Goal: Task Accomplishment & Management: Understand process/instructions

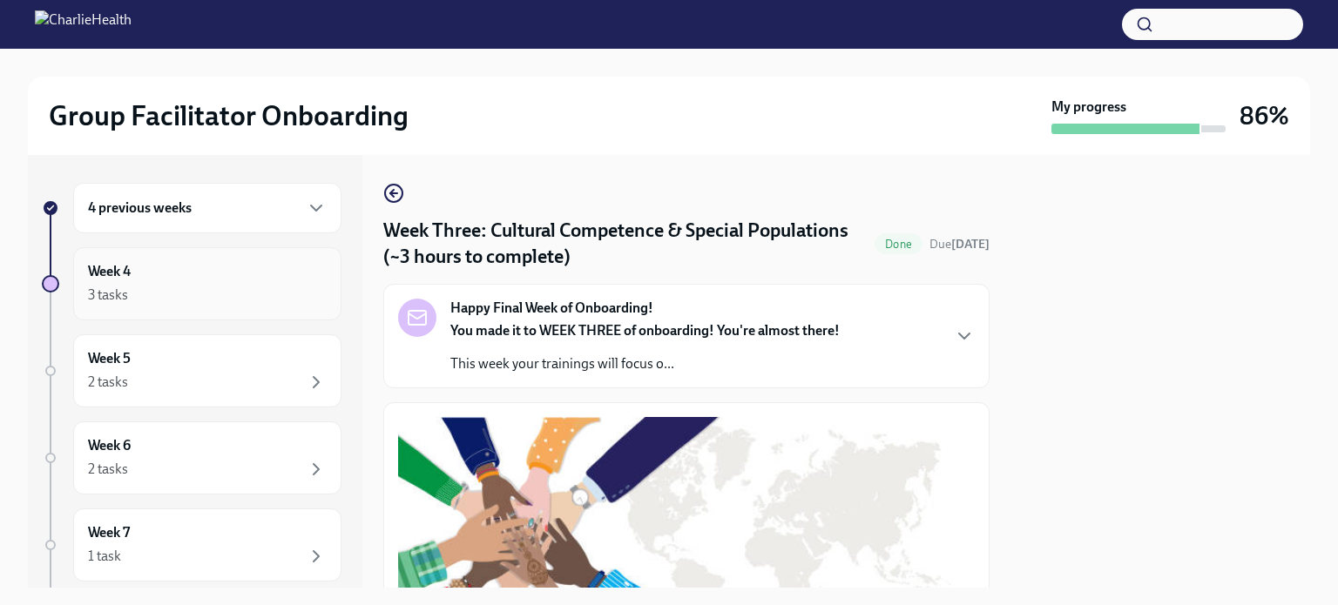
click at [159, 273] on div "Week 4 3 tasks" at bounding box center [207, 284] width 239 height 44
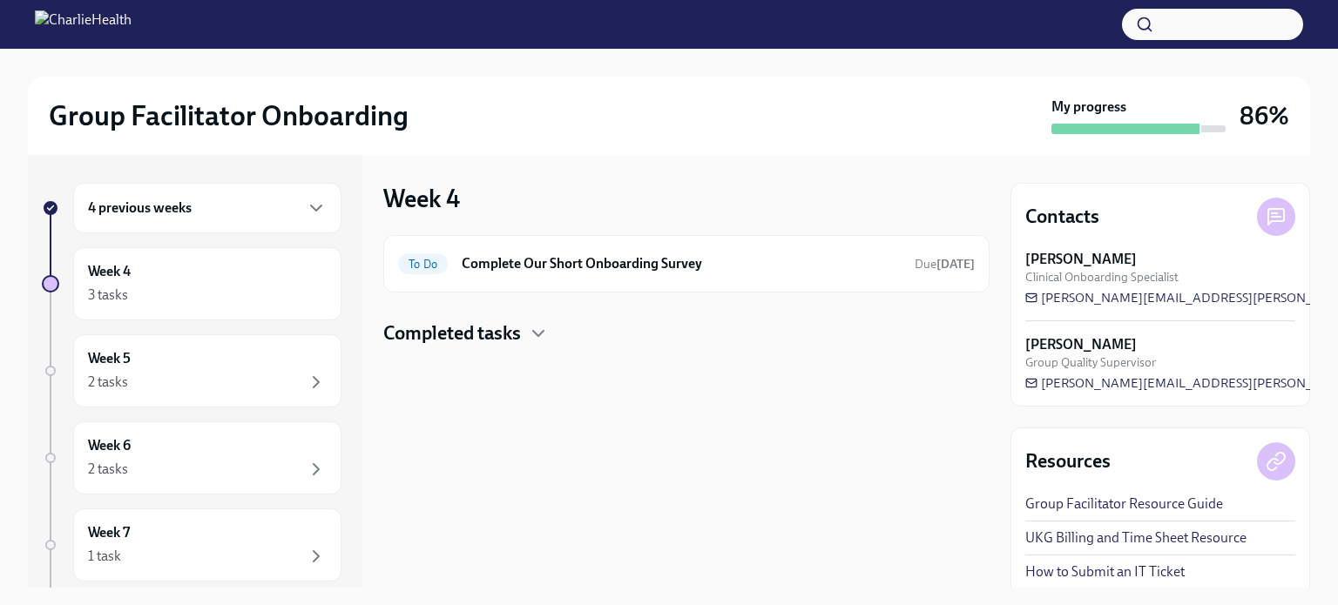
click at [129, 200] on h6 "4 previous weeks" at bounding box center [140, 208] width 104 height 19
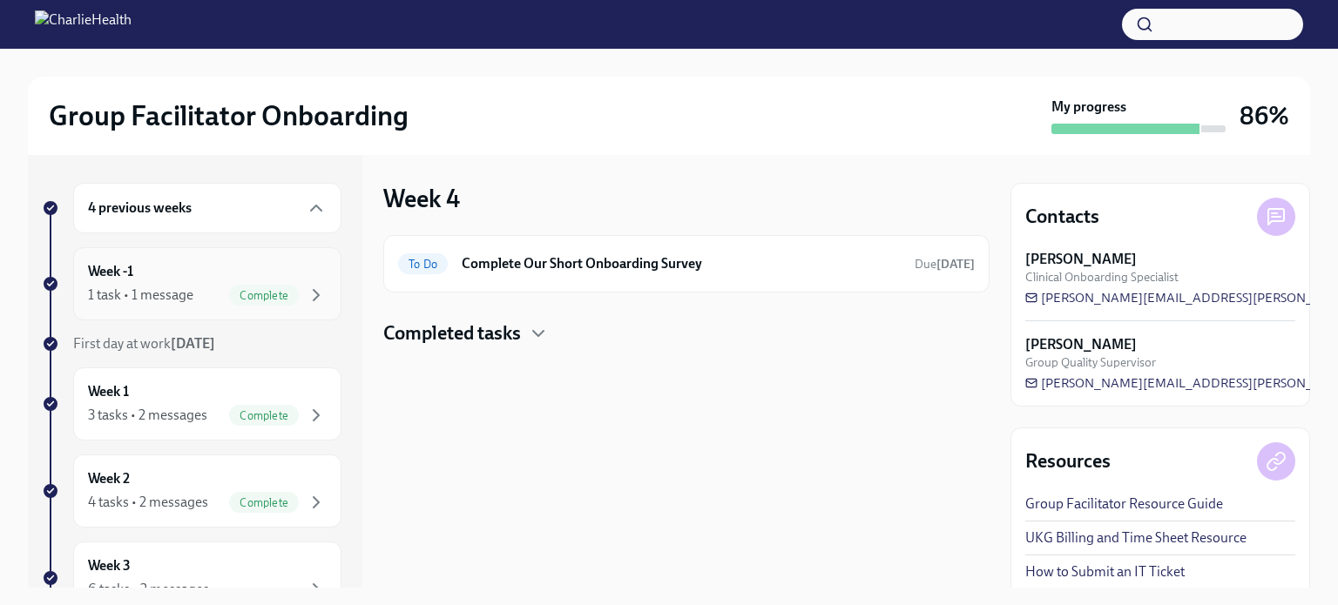
click at [121, 260] on div "Week -1 1 task • 1 message Complete" at bounding box center [207, 283] width 268 height 73
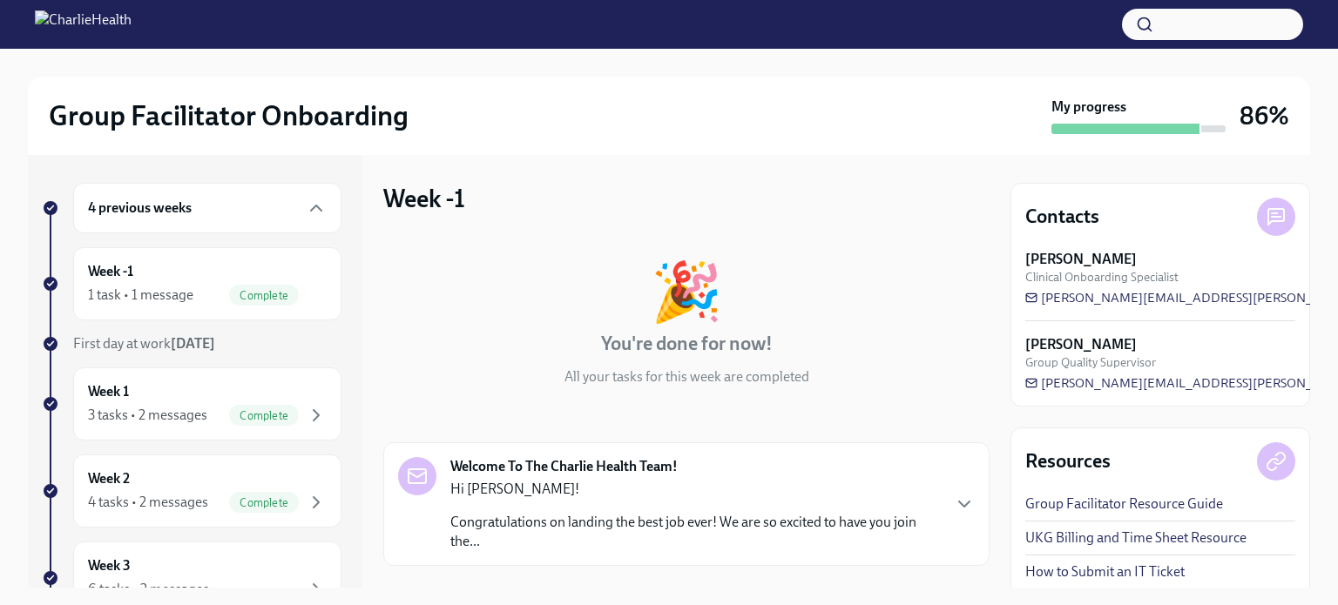
scroll to position [159, 0]
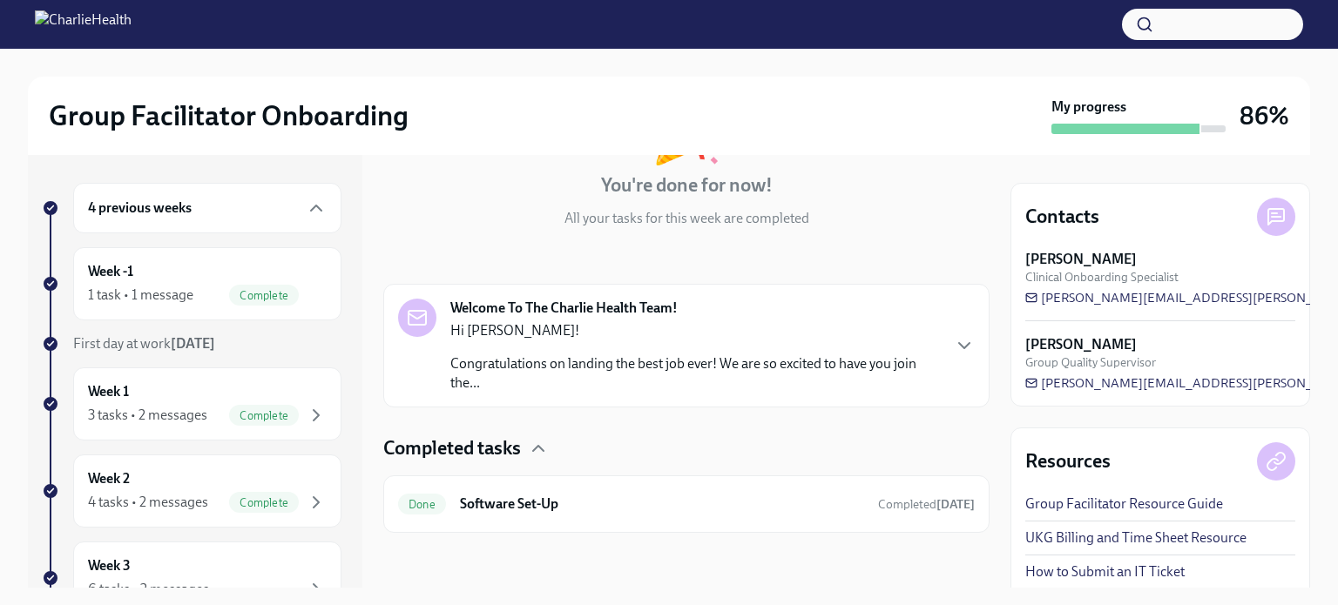
click at [935, 349] on div "Welcome To The Charlie Health Team! Hi [PERSON_NAME]! Congratulations on landin…" at bounding box center [686, 346] width 577 height 94
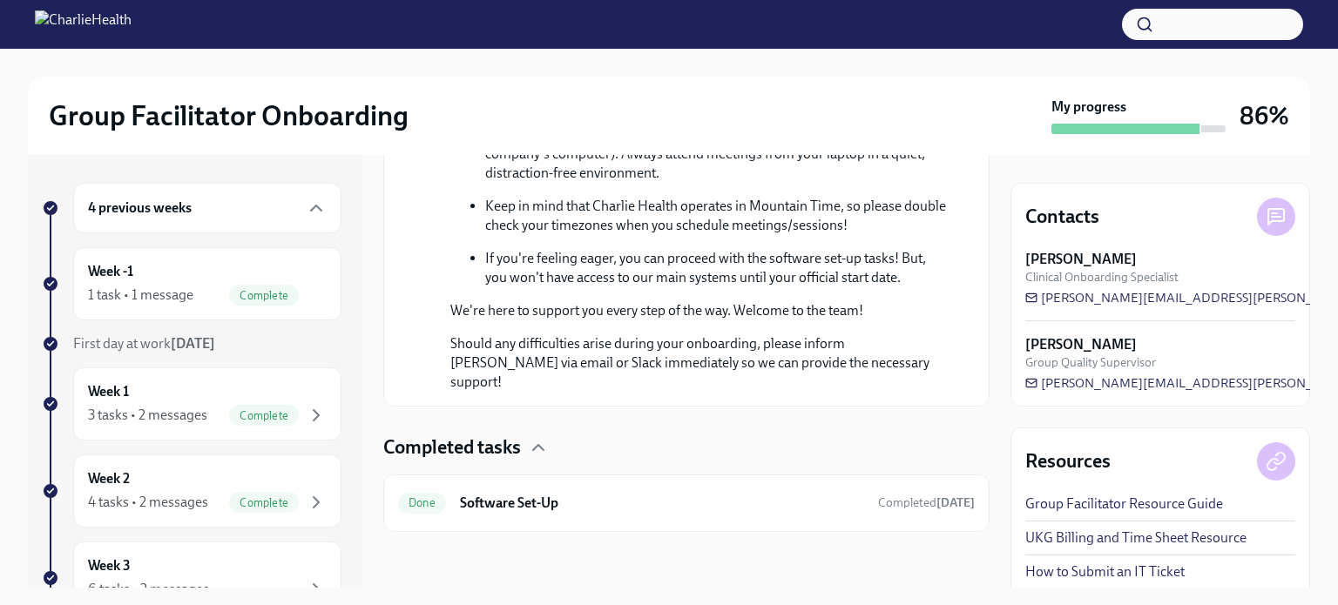
scroll to position [1038, 0]
click at [581, 501] on h6 "Software Set-Up" at bounding box center [662, 503] width 404 height 19
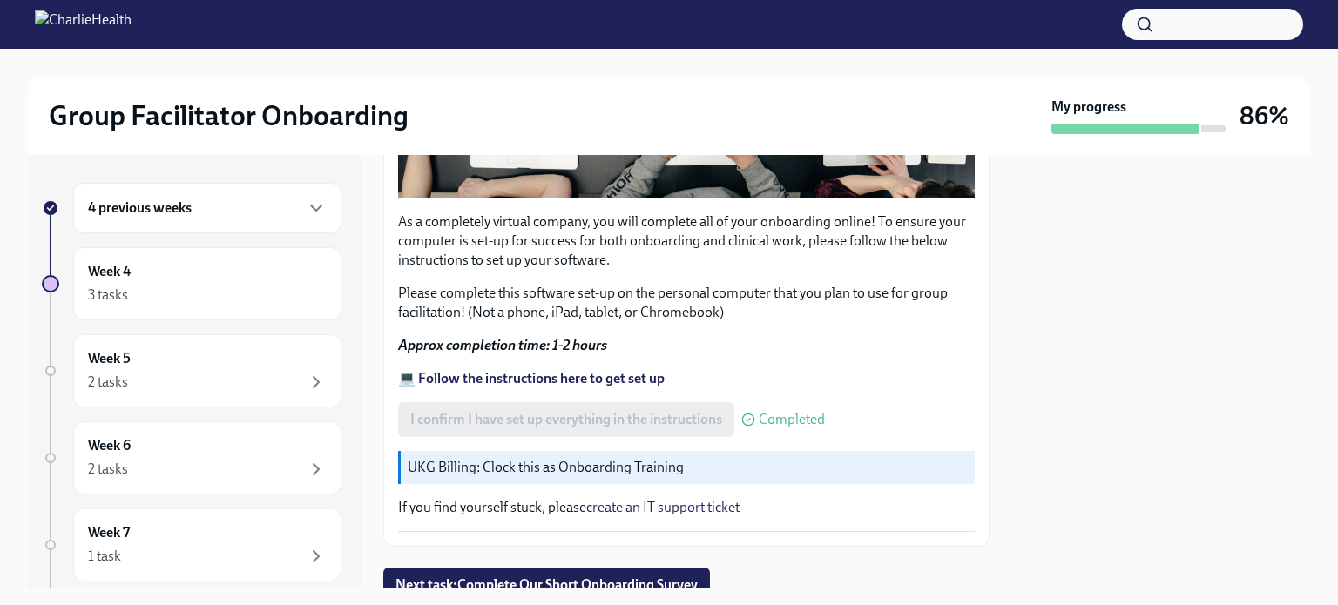
scroll to position [615, 0]
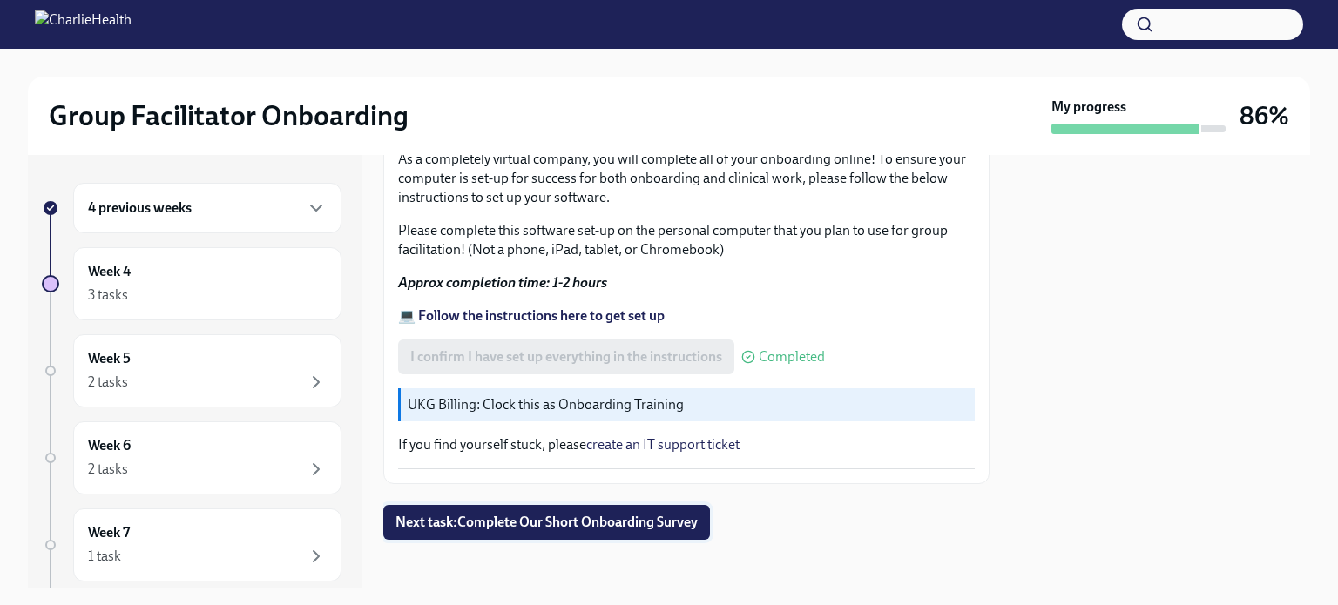
click at [624, 523] on span "Next task : Complete Our Short Onboarding Survey" at bounding box center [546, 522] width 302 height 17
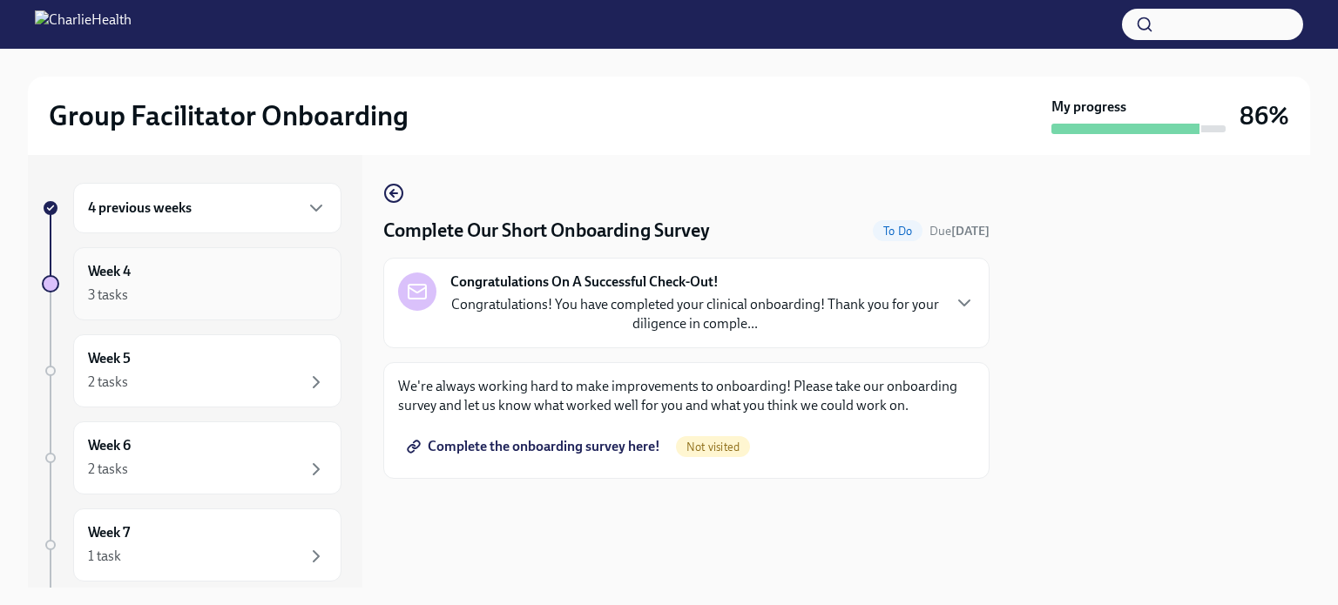
click at [256, 276] on div "Week 4 3 tasks" at bounding box center [207, 284] width 239 height 44
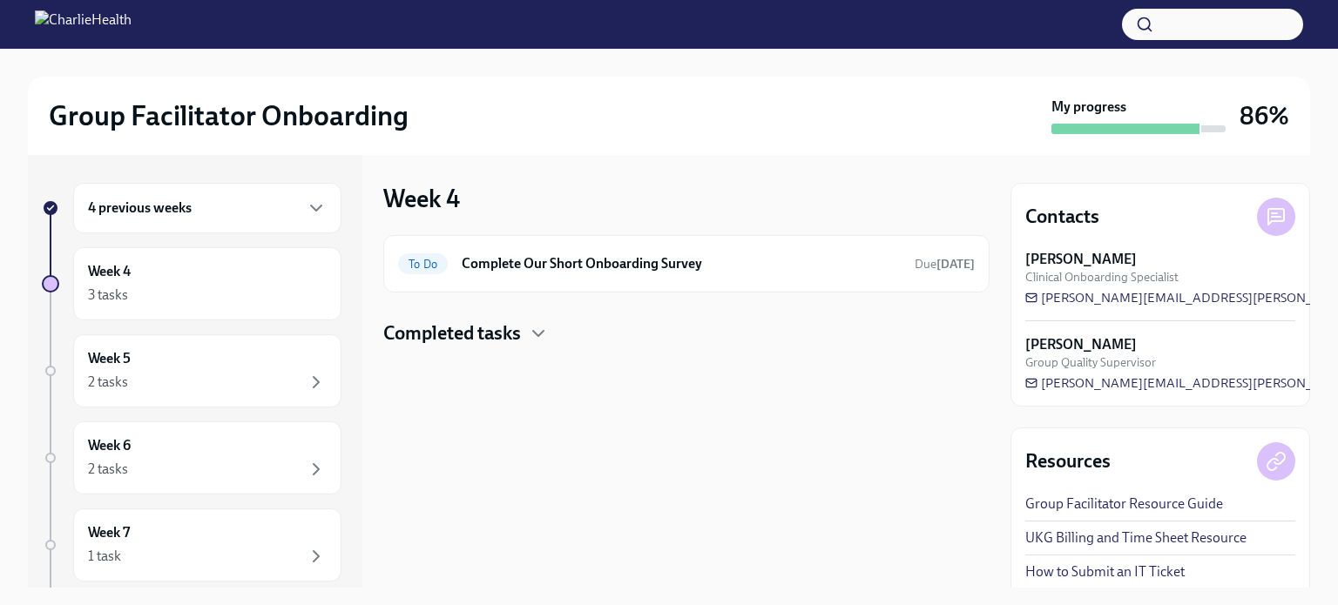
click at [266, 220] on div "4 previous weeks" at bounding box center [207, 208] width 268 height 51
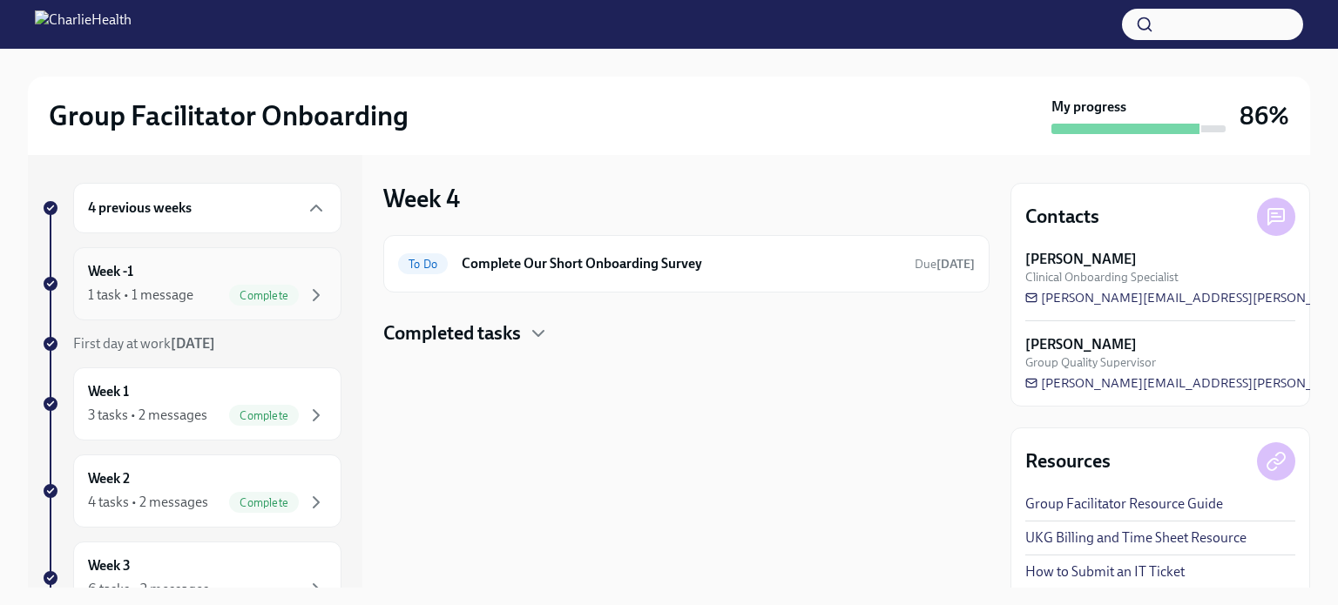
click at [229, 286] on div "Complete" at bounding box center [278, 295] width 98 height 21
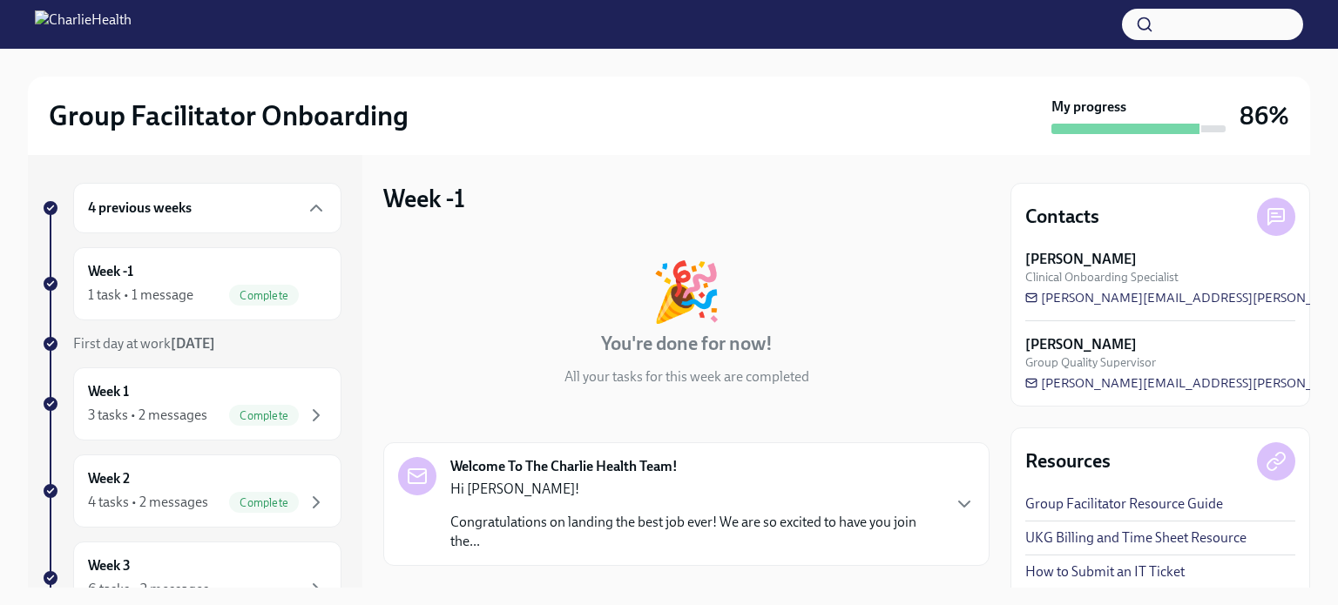
scroll to position [159, 0]
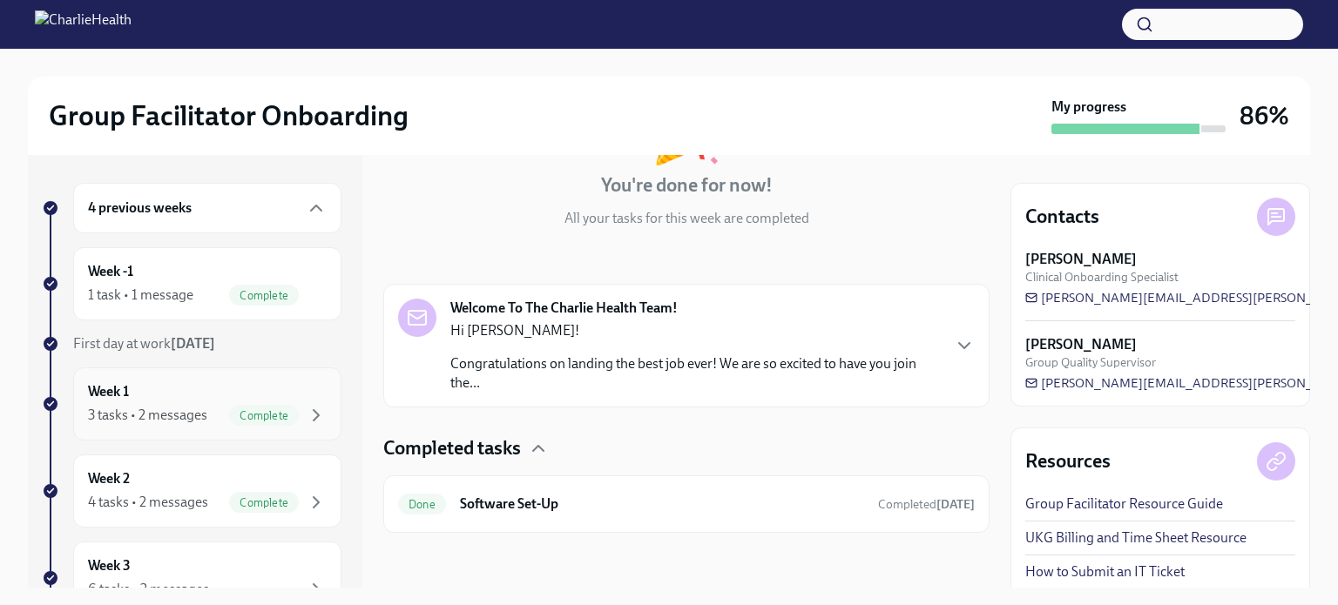
click at [176, 391] on div "Week 1 3 tasks • 2 messages Complete" at bounding box center [207, 404] width 239 height 44
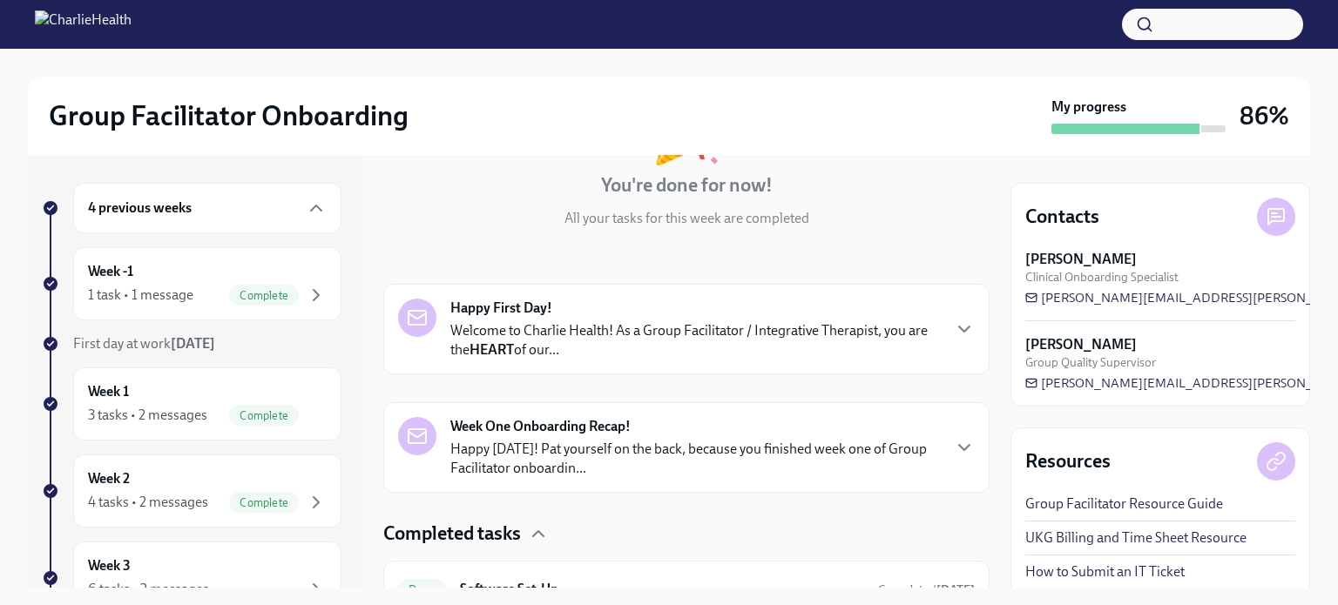
scroll to position [419, 0]
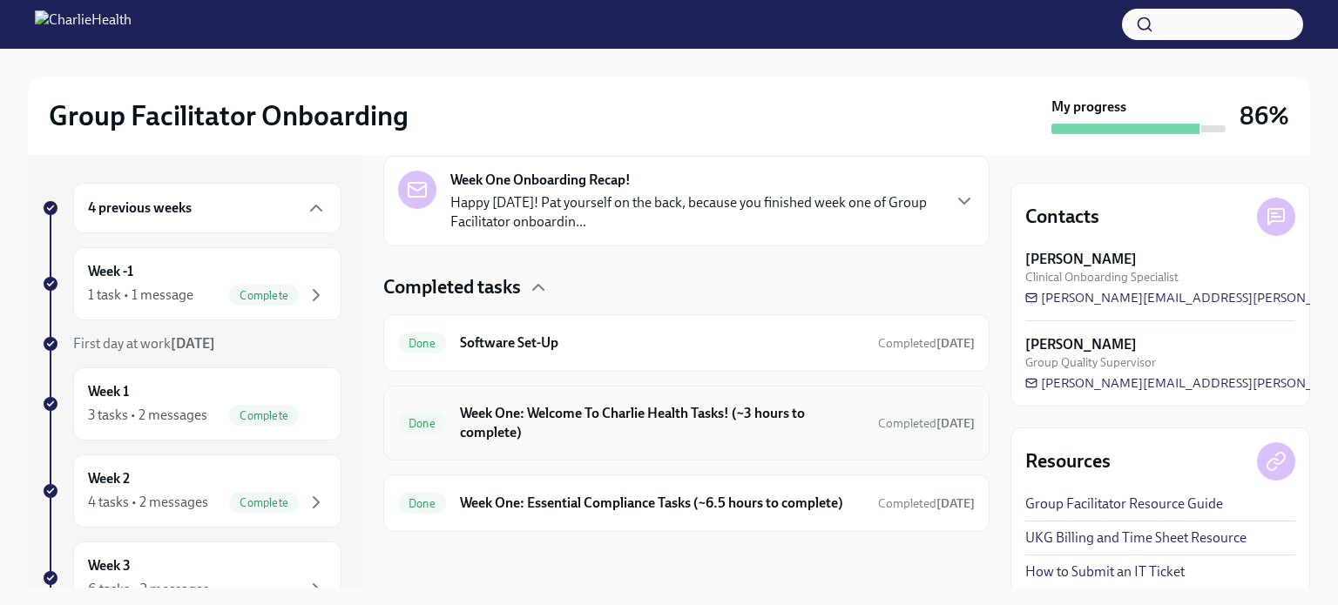
click at [622, 404] on h6 "Week One: Welcome To Charlie Health Tasks! (~3 hours to complete)" at bounding box center [662, 423] width 404 height 38
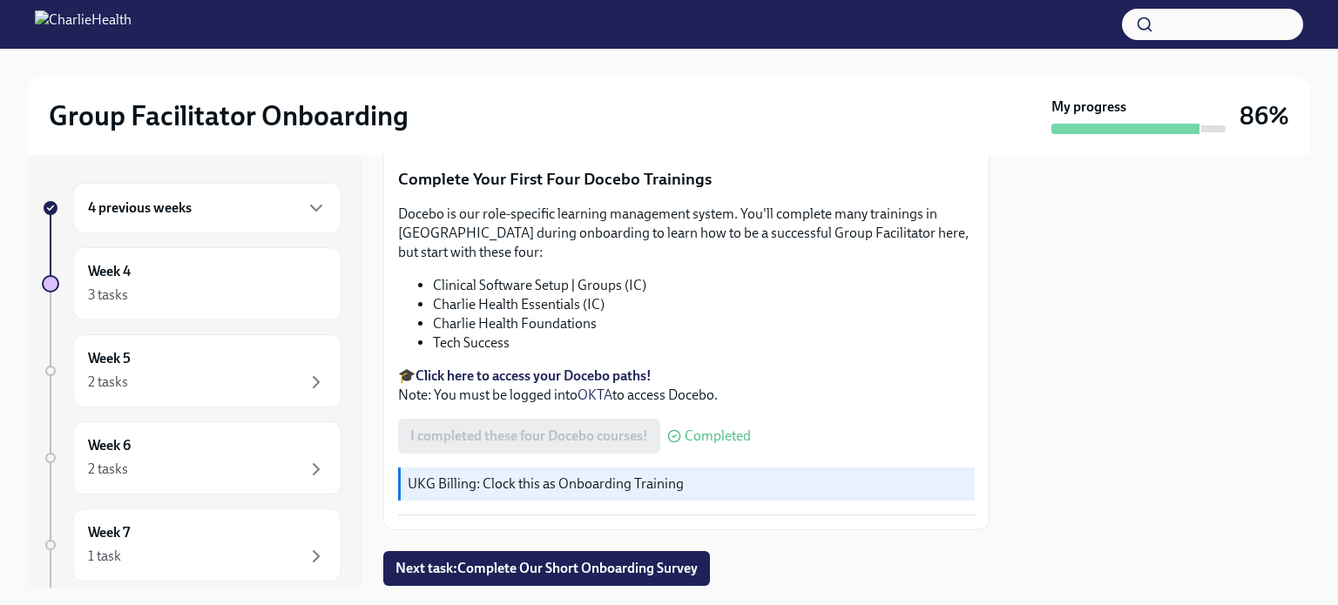
scroll to position [2362, 0]
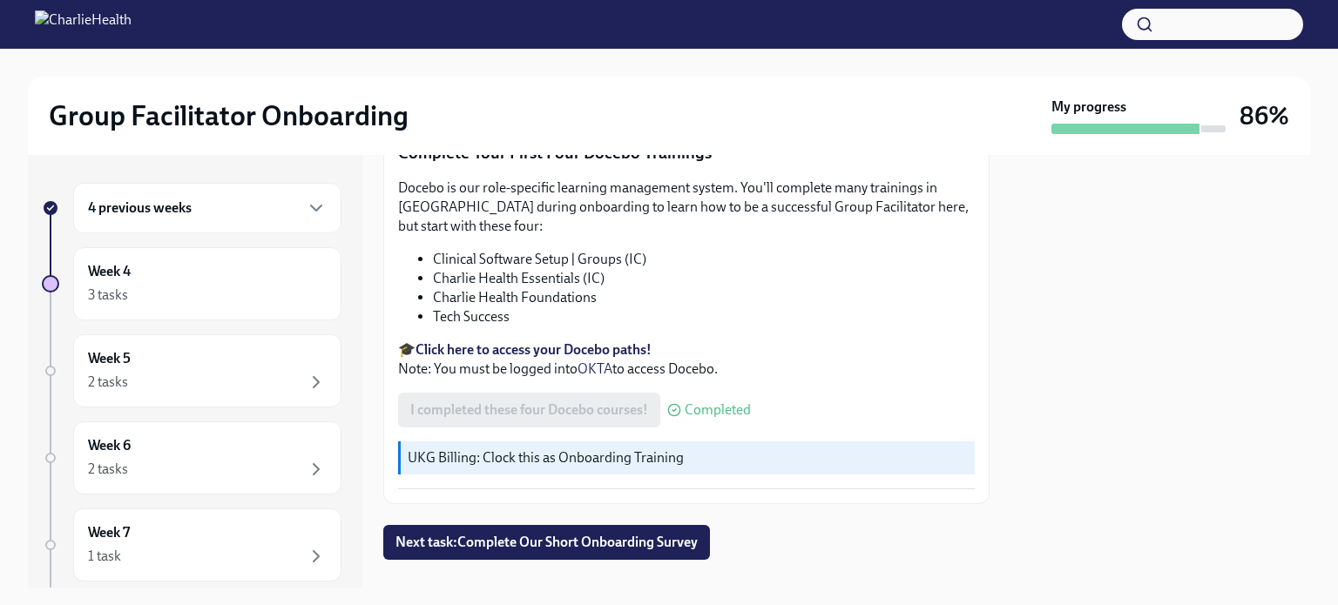
click at [269, 190] on div "4 previous weeks" at bounding box center [207, 208] width 268 height 51
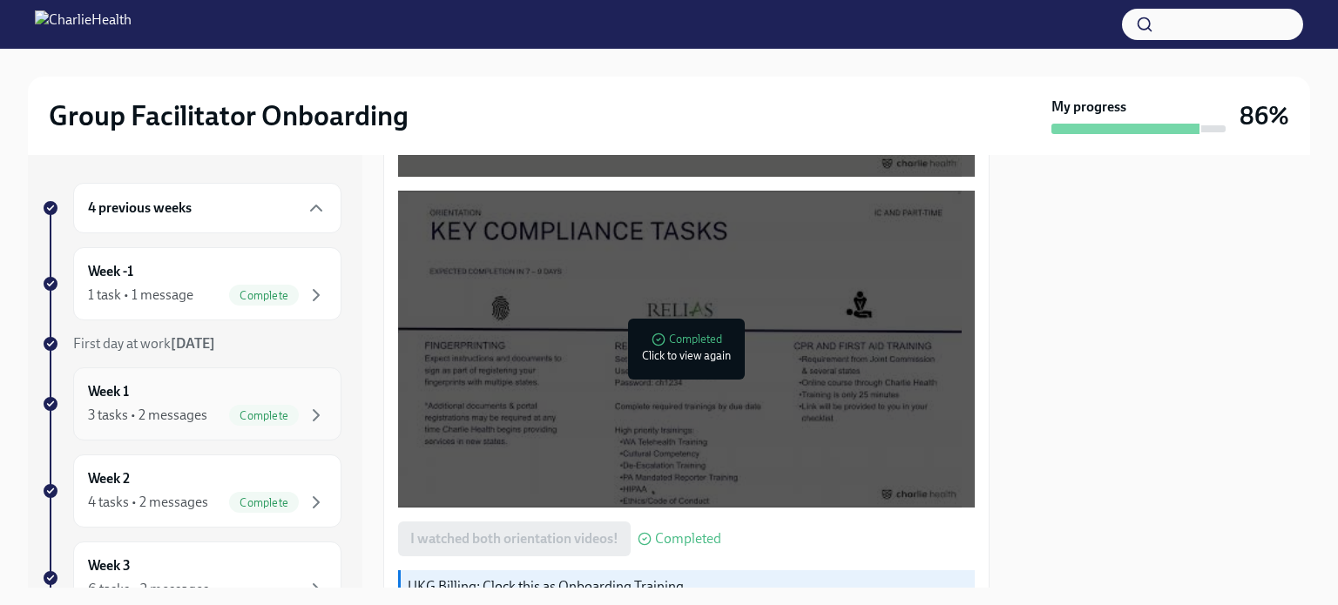
scroll to position [1306, 0]
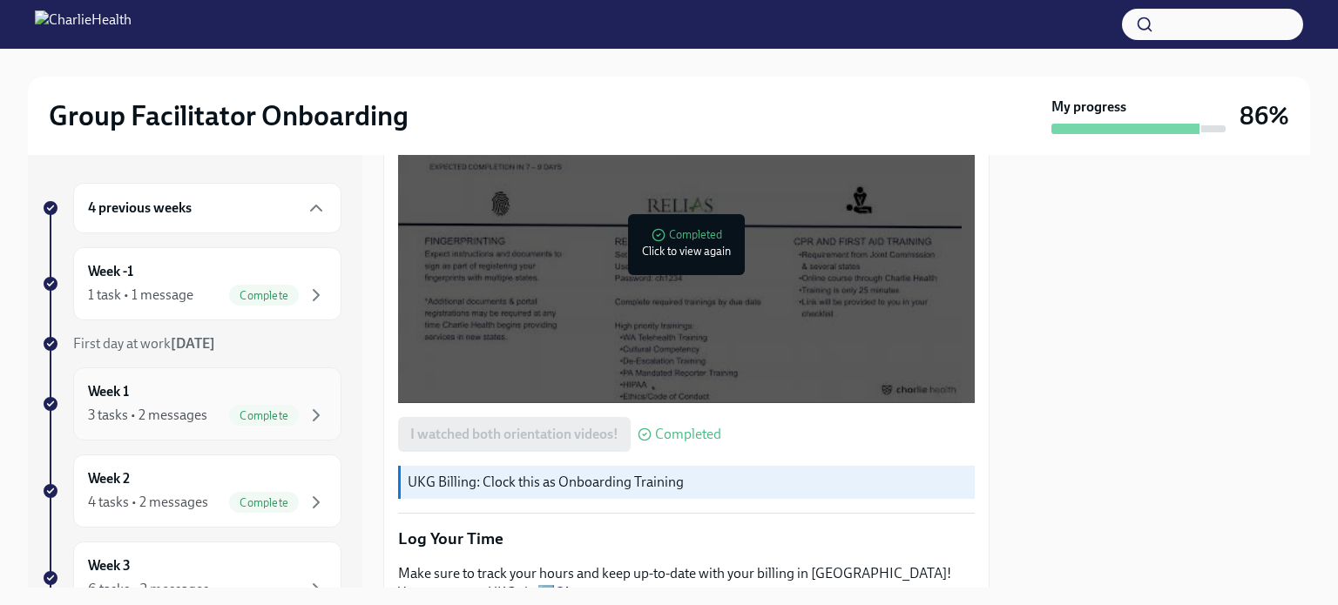
click at [172, 407] on div "3 tasks • 2 messages" at bounding box center [147, 415] width 119 height 19
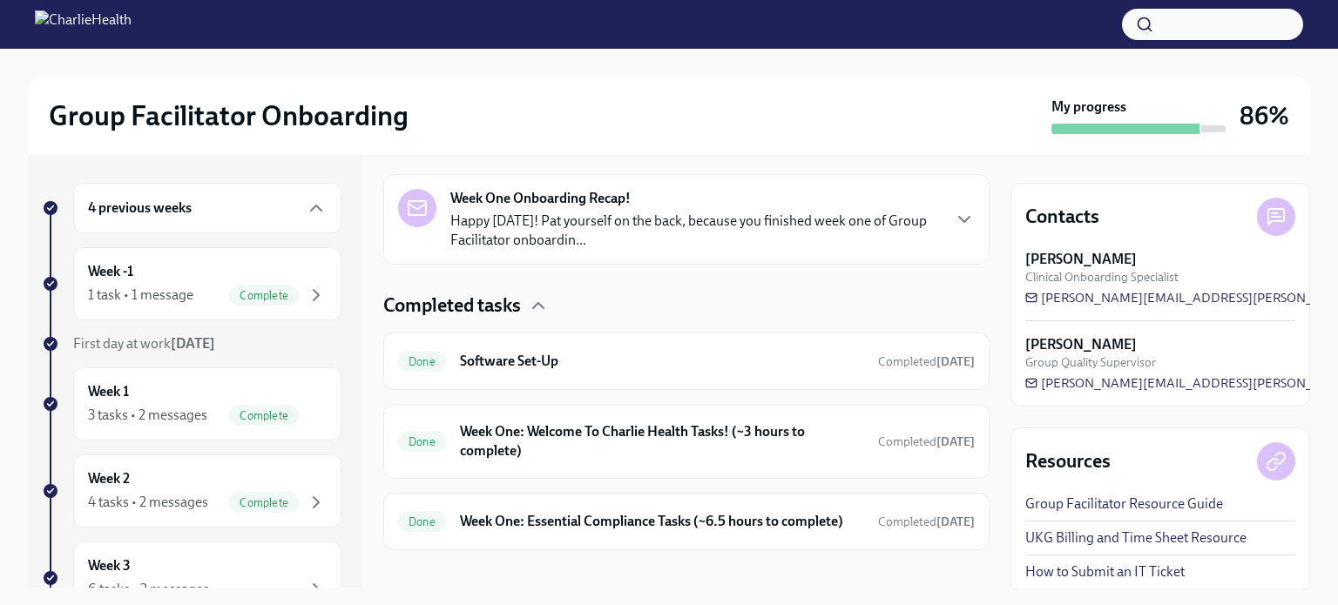
scroll to position [416, 0]
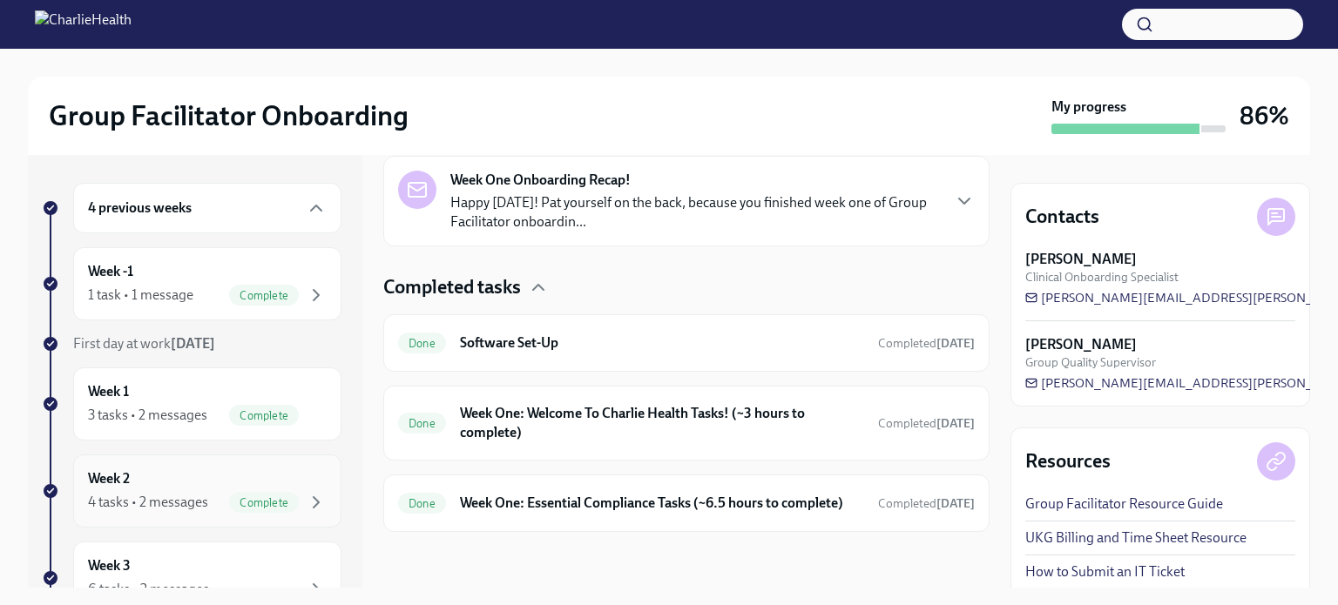
click at [165, 487] on div "Week 2 4 tasks • 2 messages Complete" at bounding box center [207, 491] width 239 height 44
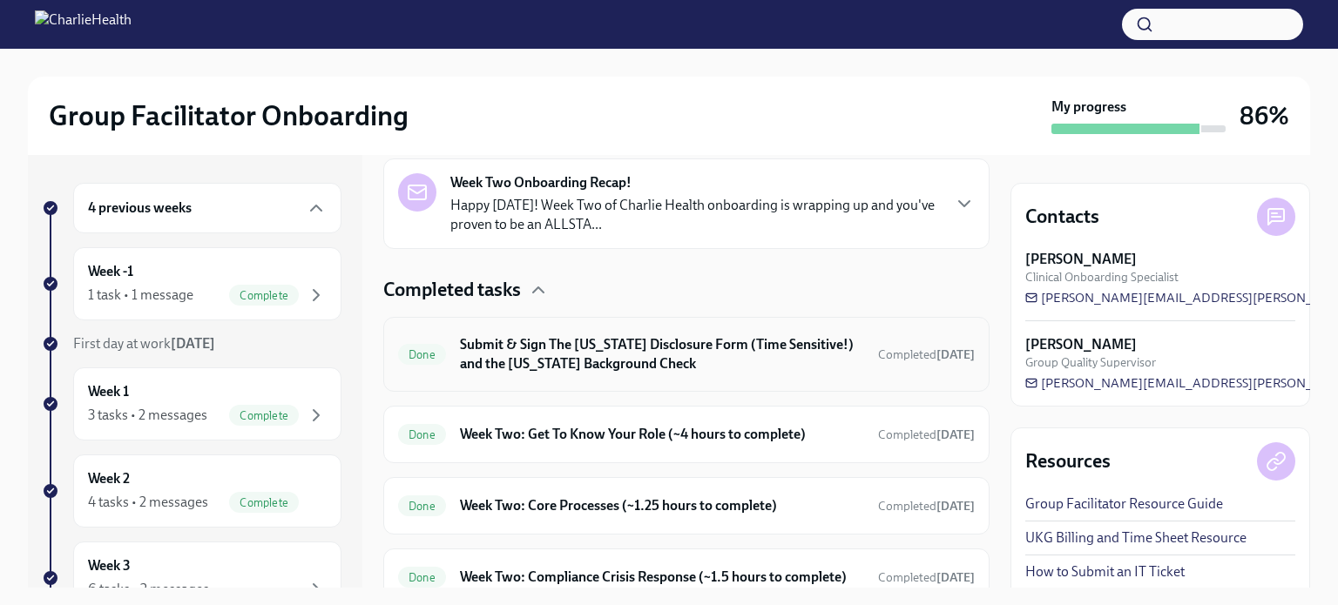
scroll to position [505, 0]
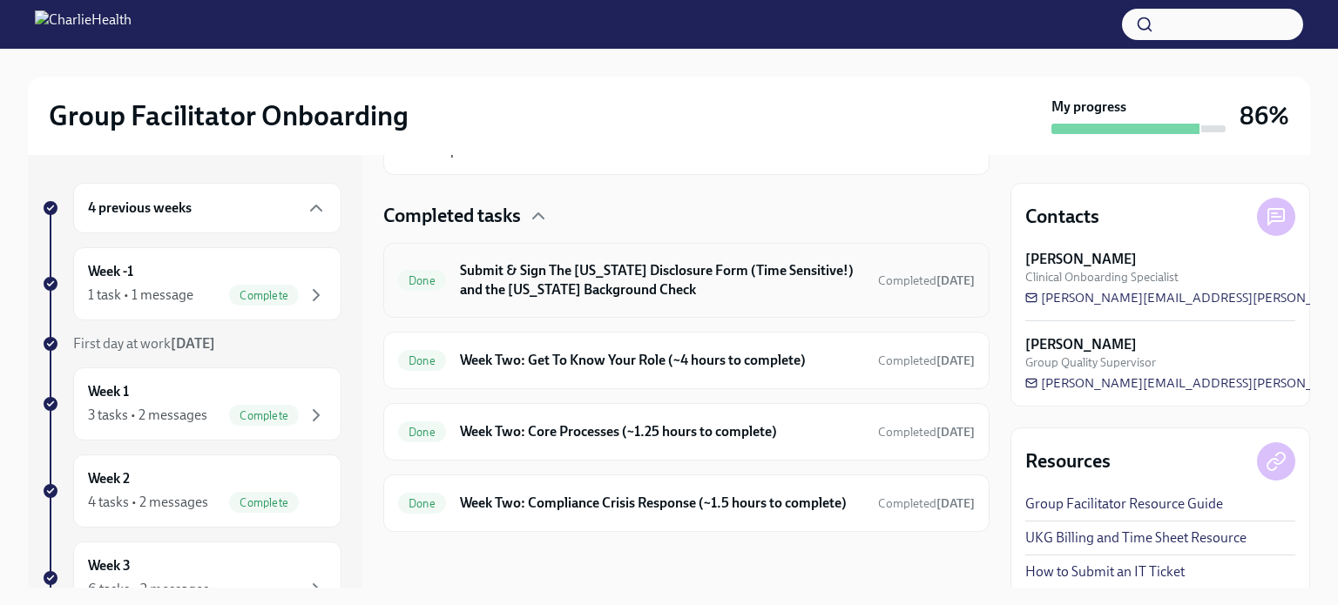
click at [597, 280] on h6 "Submit & Sign The [US_STATE] Disclosure Form (Time Sensitive!) and the [US_STAT…" at bounding box center [662, 280] width 404 height 38
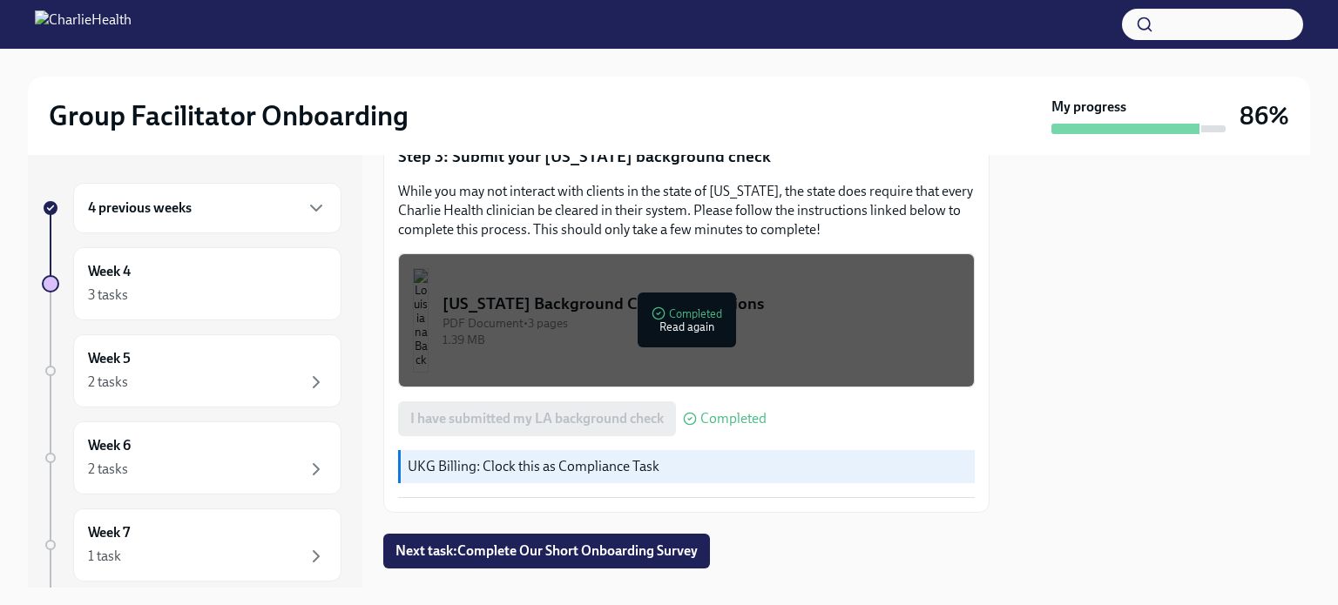
scroll to position [625, 0]
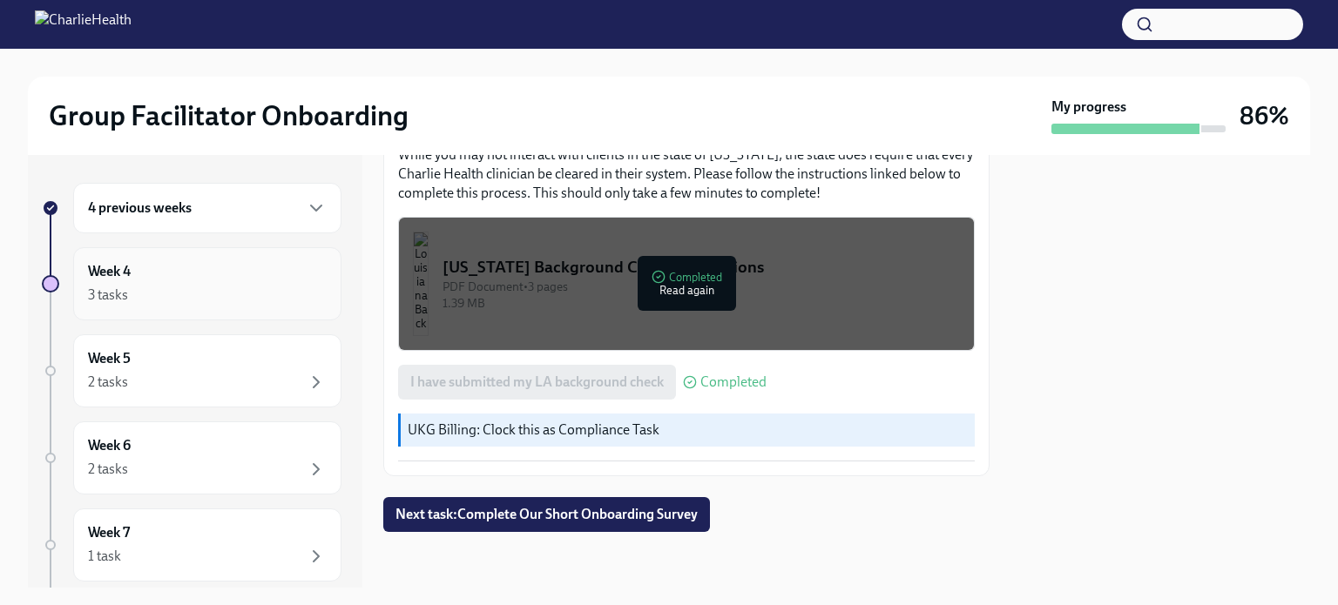
click at [169, 288] on div "3 tasks" at bounding box center [207, 295] width 239 height 21
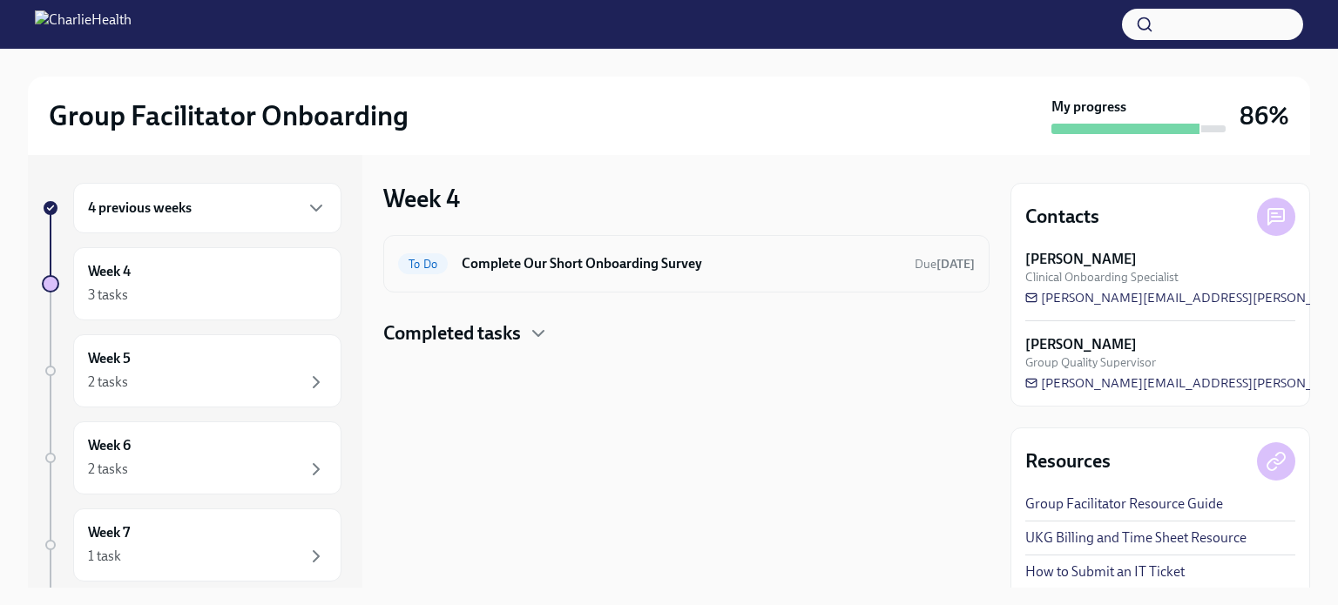
click at [503, 274] on div "To Do Complete Our Short Onboarding Survey Due [DATE]" at bounding box center [686, 264] width 577 height 28
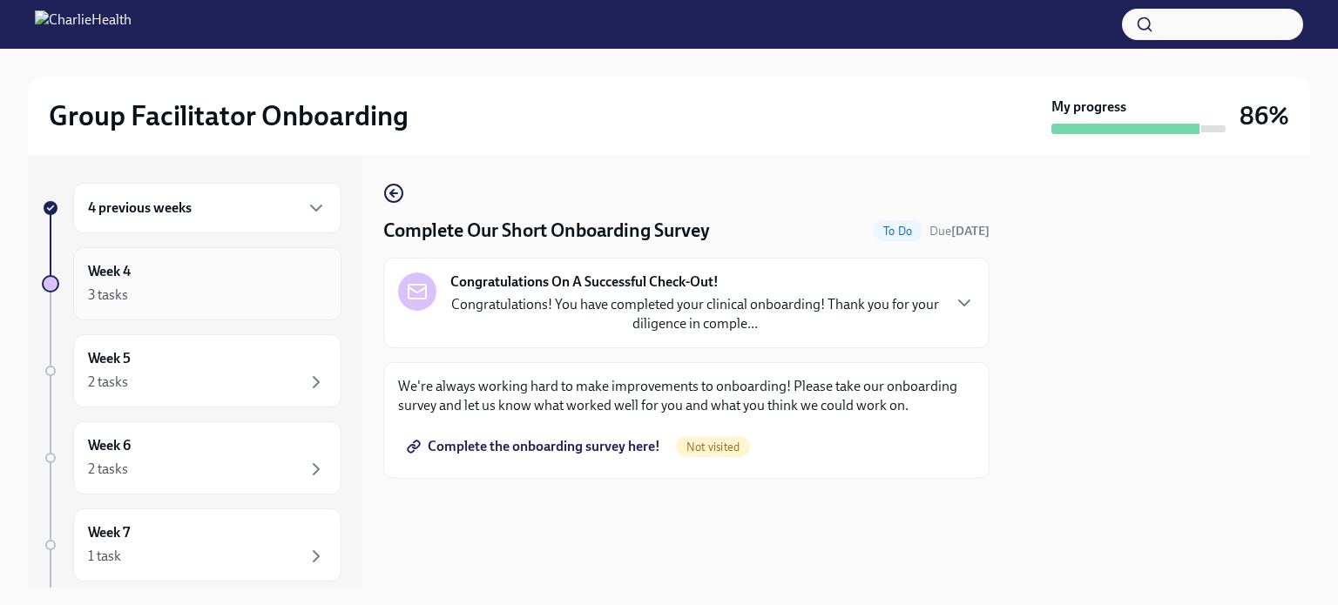
click at [210, 292] on div "3 tasks" at bounding box center [207, 295] width 239 height 21
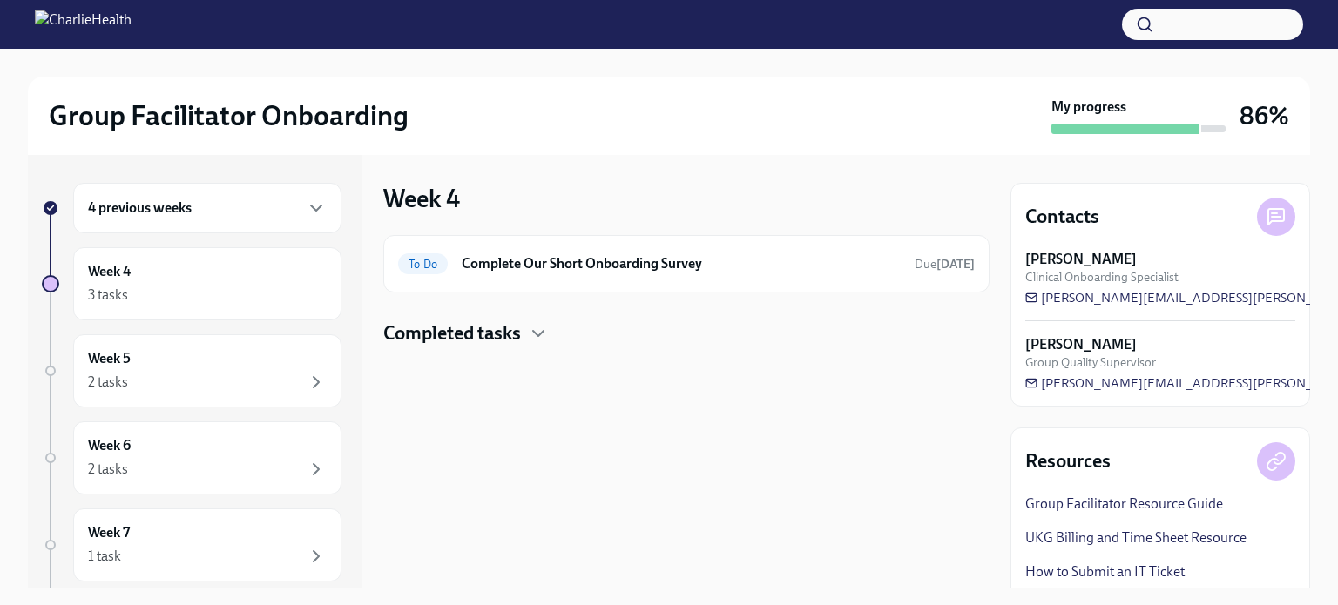
click at [273, 209] on div "4 previous weeks" at bounding box center [207, 208] width 239 height 21
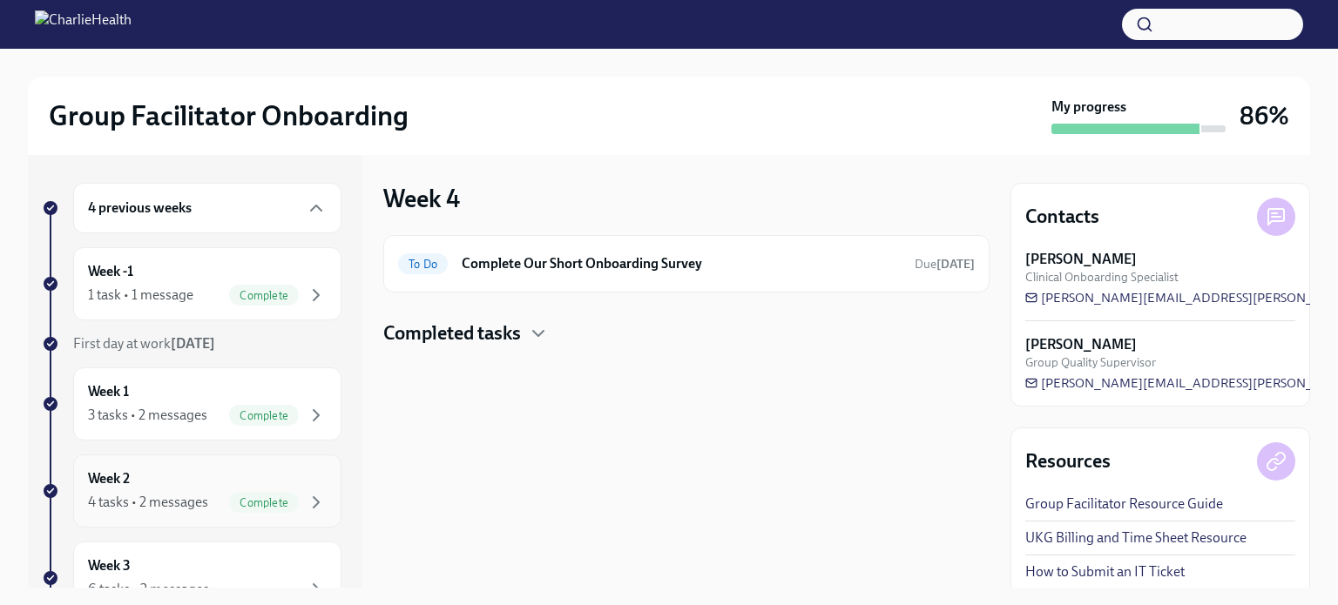
scroll to position [160, 0]
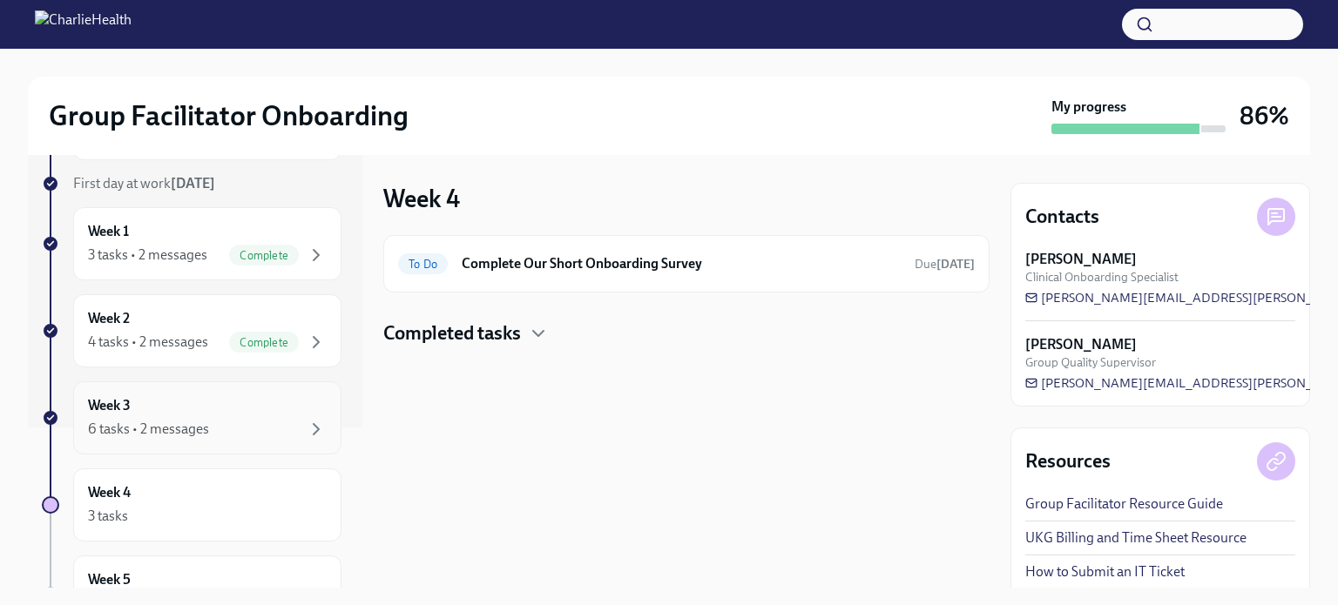
click at [190, 429] on div "6 tasks • 2 messages" at bounding box center [148, 429] width 121 height 19
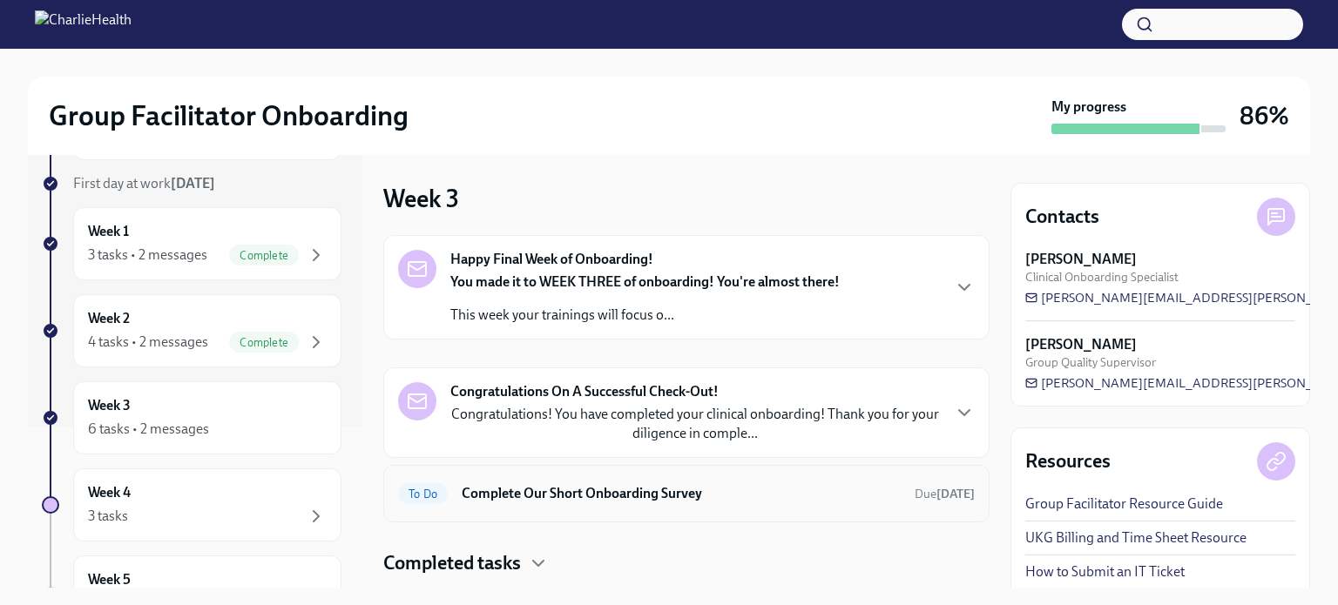
scroll to position [43, 0]
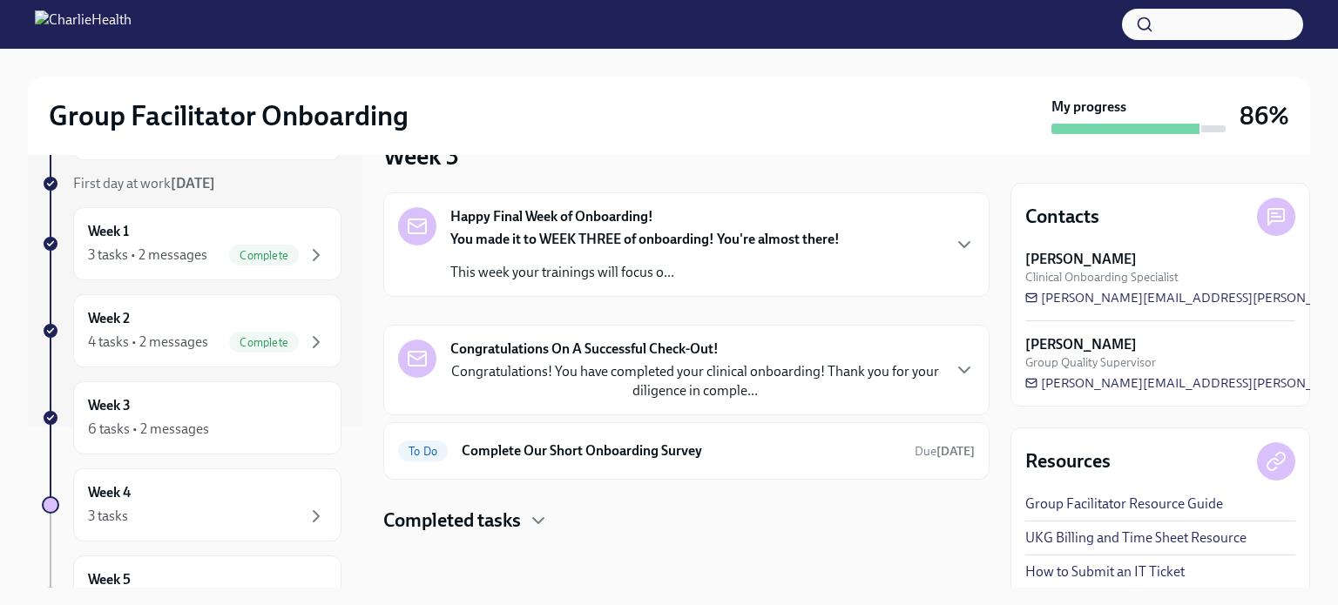
click at [596, 278] on p "This week your trainings will focus o..." at bounding box center [644, 272] width 389 height 19
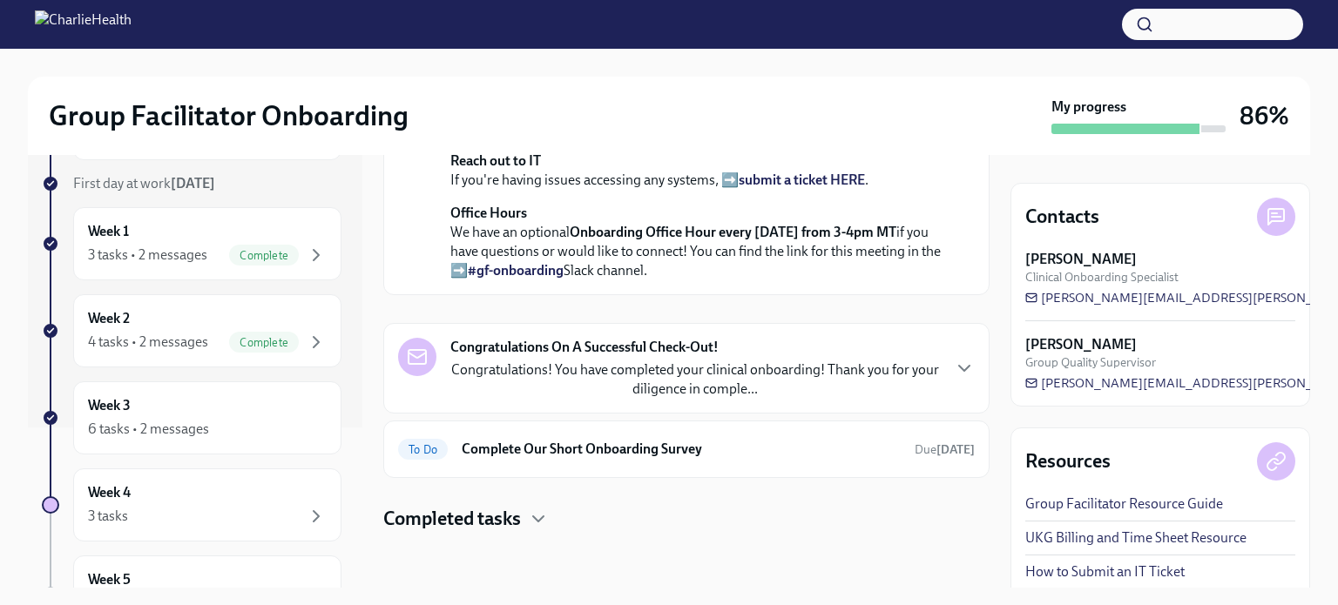
scroll to position [715, 0]
click at [609, 371] on p "Congratulations! You have completed your clinical onboarding! Thank you for you…" at bounding box center [694, 380] width 489 height 38
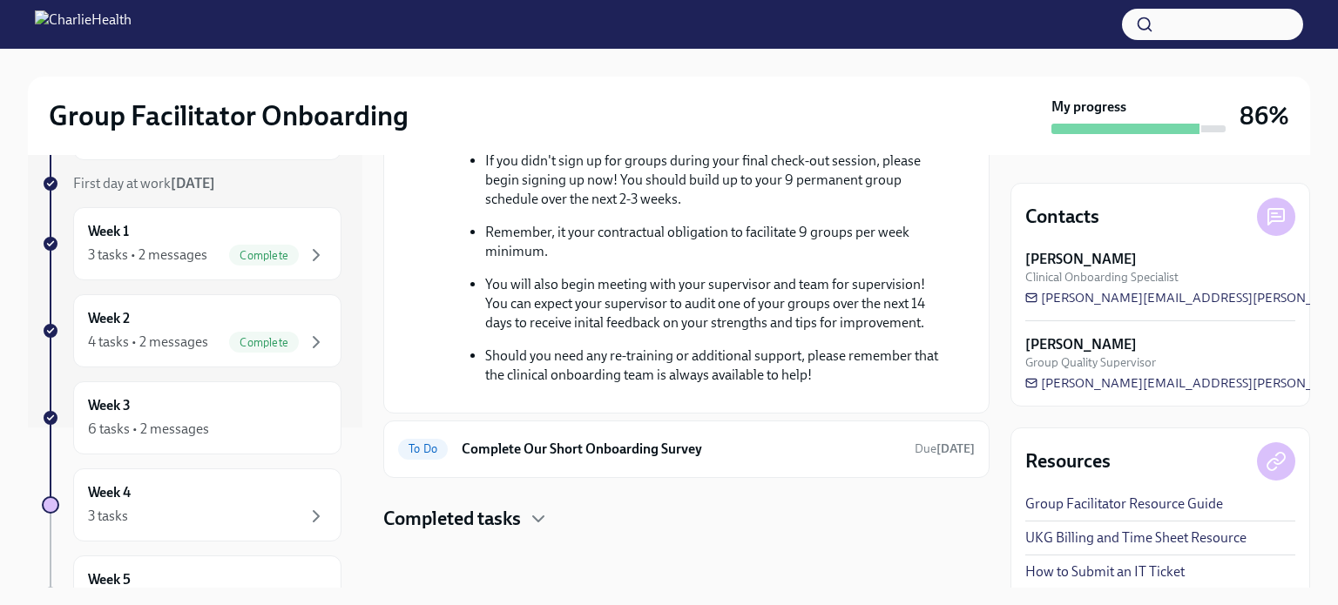
scroll to position [1266, 0]
click at [609, 333] on p "You will also begin meeting with your supervisor and team for supervision! You …" at bounding box center [716, 303] width 462 height 57
click at [233, 404] on div "Week 3 6 tasks • 2 messages" at bounding box center [207, 418] width 239 height 44
click at [151, 421] on div "6 tasks • 2 messages" at bounding box center [148, 429] width 121 height 19
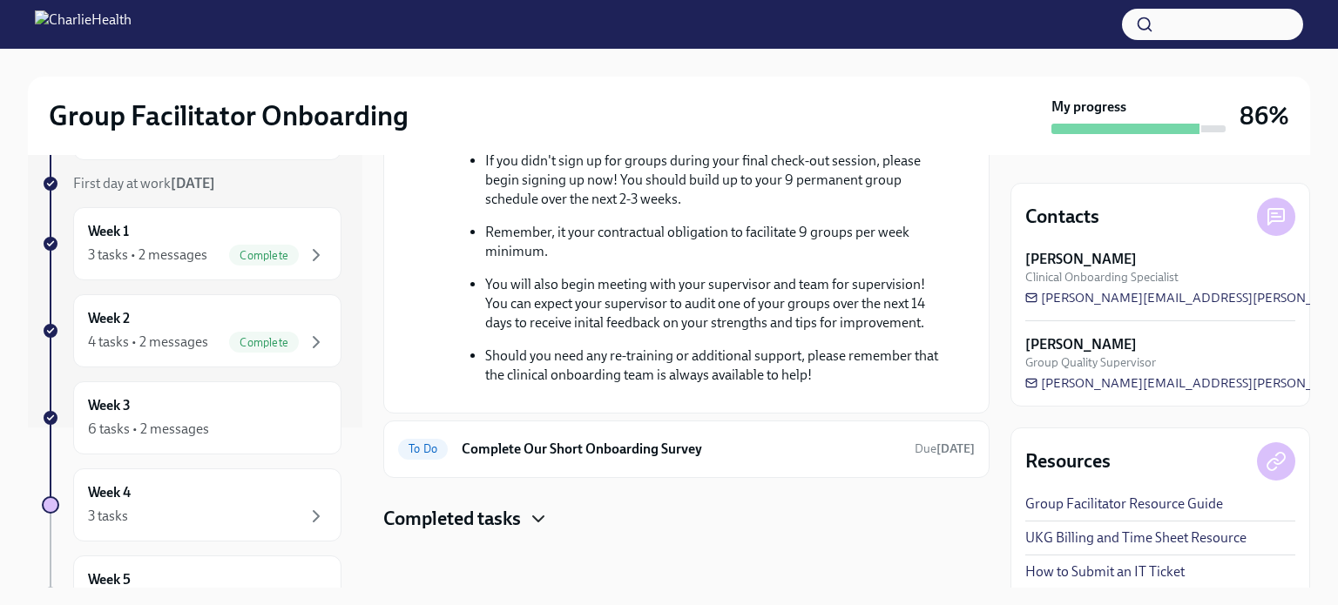
click at [538, 522] on icon "button" at bounding box center [538, 519] width 21 height 21
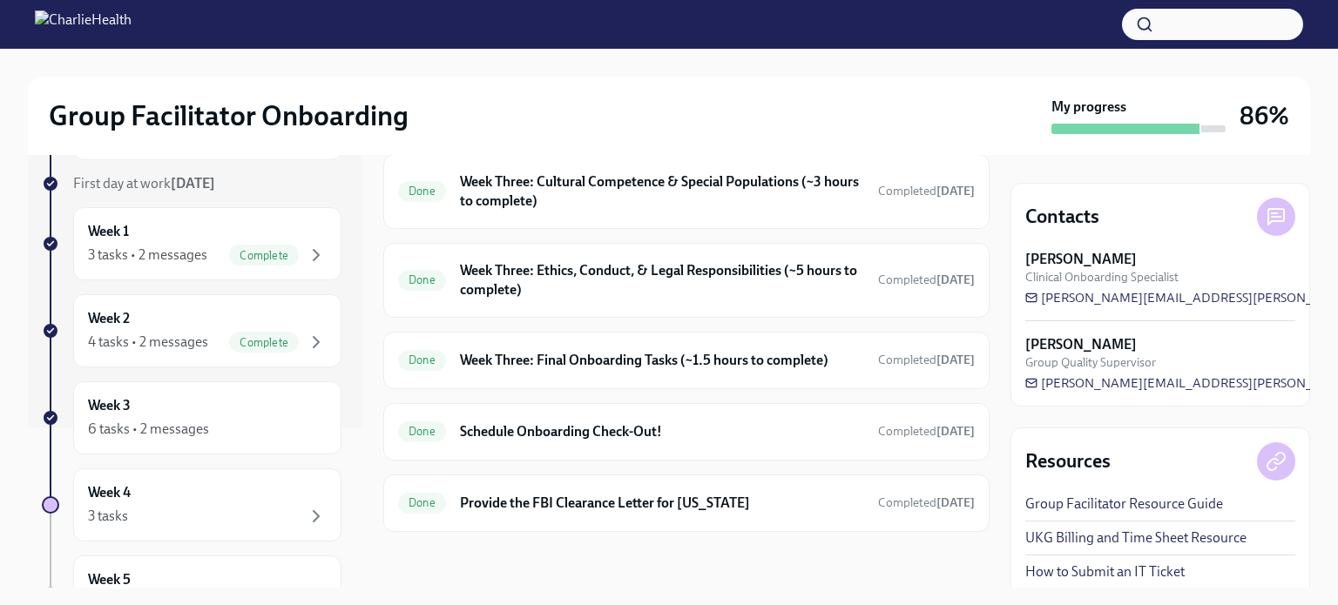
scroll to position [1751, 0]
click at [584, 200] on h6 "Week Three: Cultural Competence & Special Populations (~3 hours to complete)" at bounding box center [662, 191] width 404 height 38
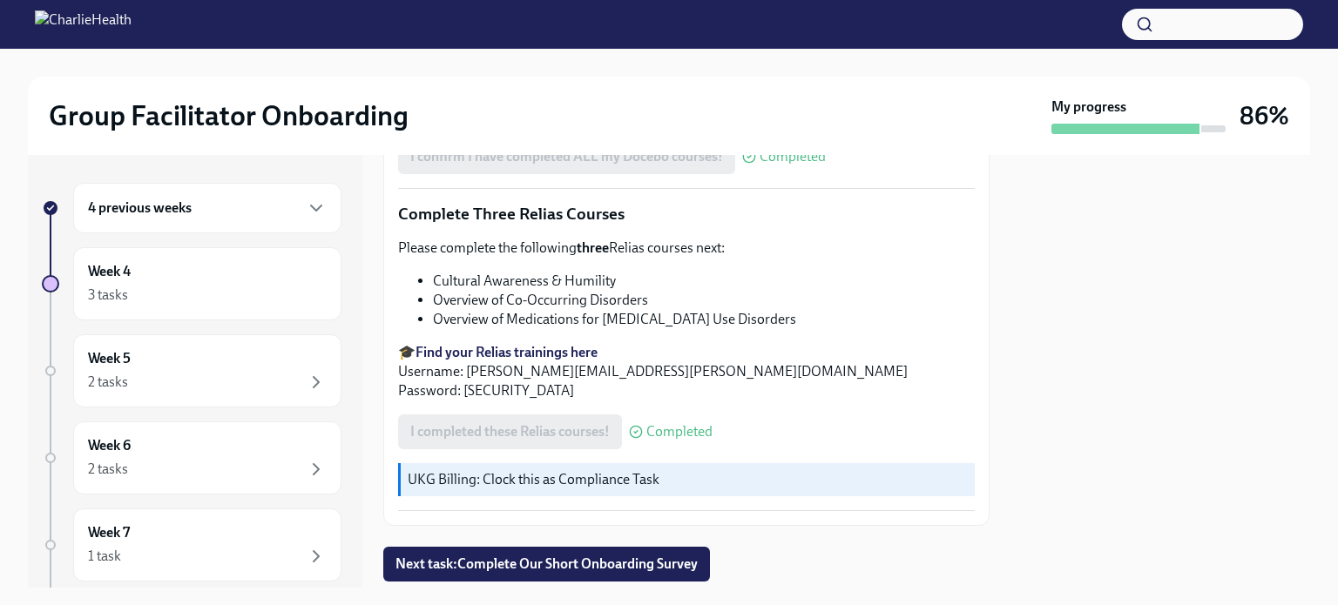
scroll to position [1360, 0]
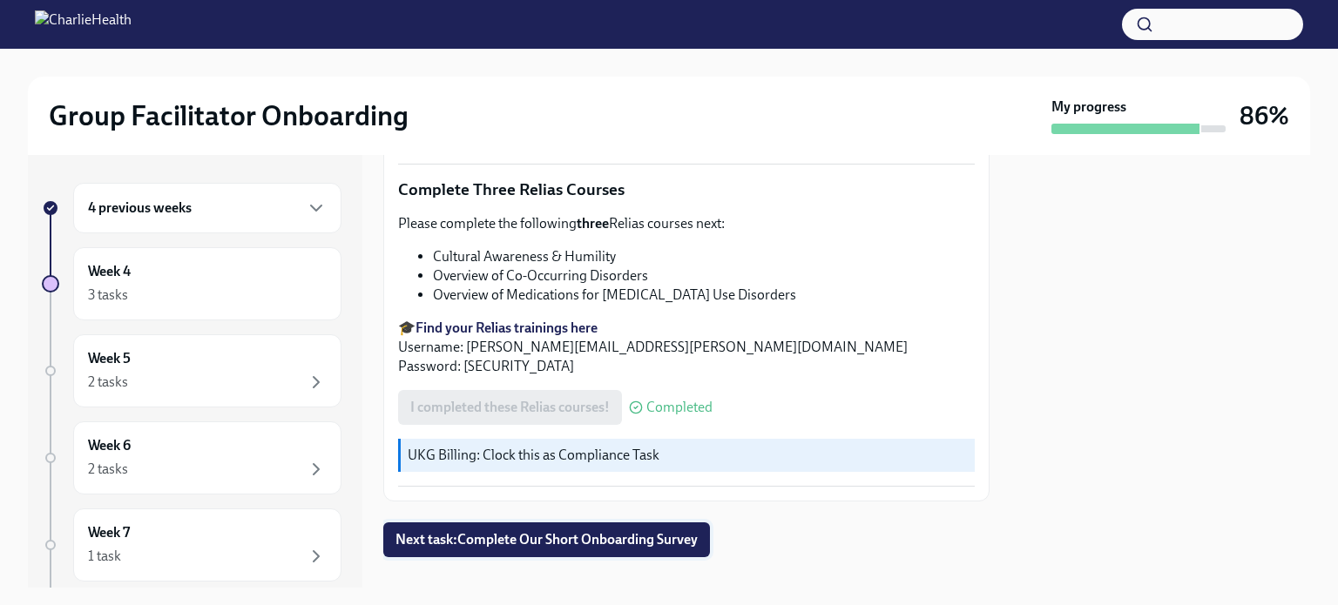
click at [465, 531] on span "Next task : Complete Our Short Onboarding Survey" at bounding box center [546, 539] width 302 height 17
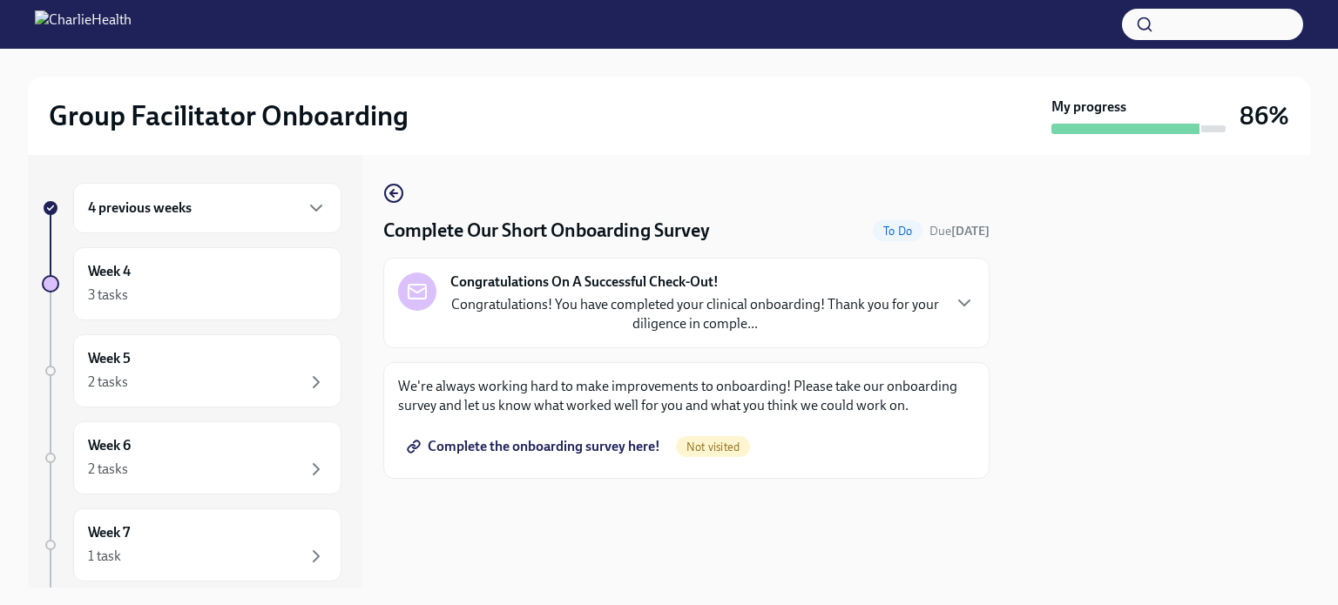
click at [594, 412] on p "We're always working hard to make improvements to onboarding! Please take our o…" at bounding box center [686, 396] width 577 height 38
click at [546, 441] on span "Complete the onboarding survey here!" at bounding box center [535, 446] width 250 height 17
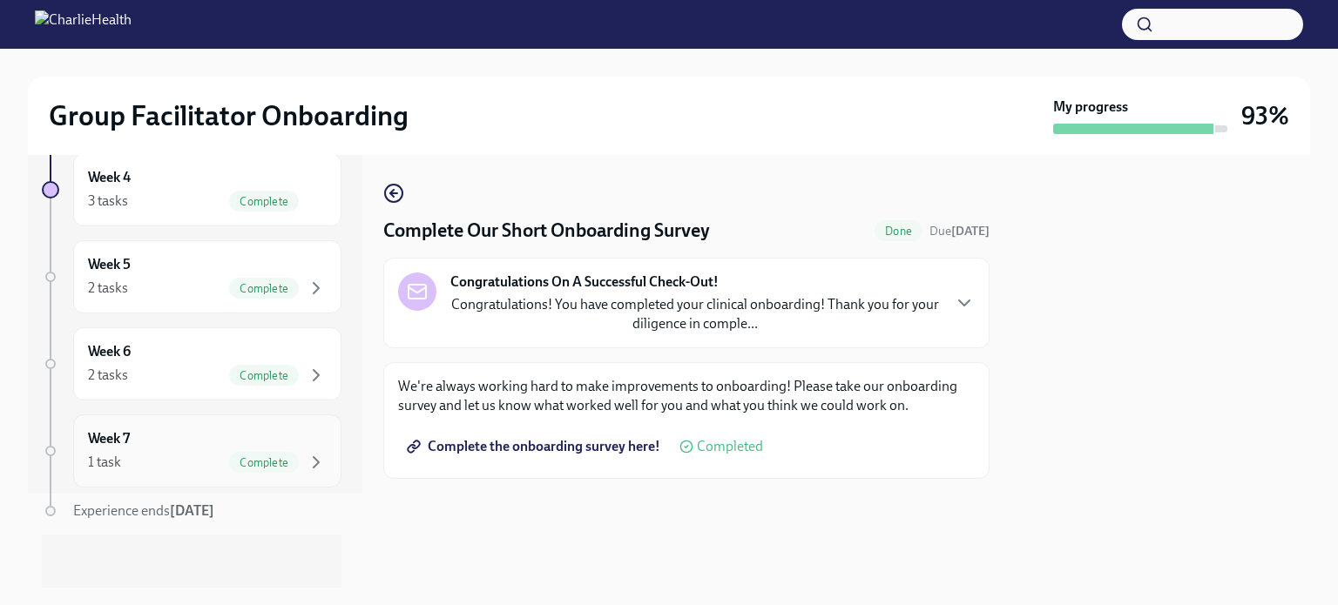
click at [139, 415] on div "Week 7 1 task Complete" at bounding box center [207, 451] width 268 height 73
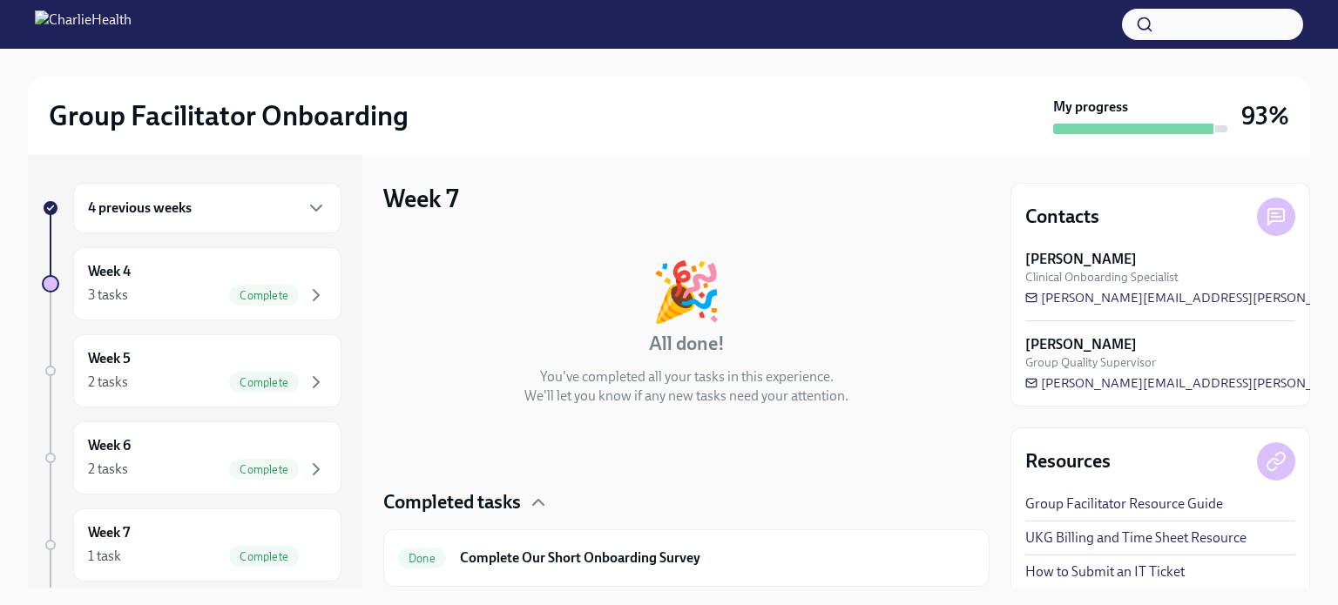
scroll to position [54, 0]
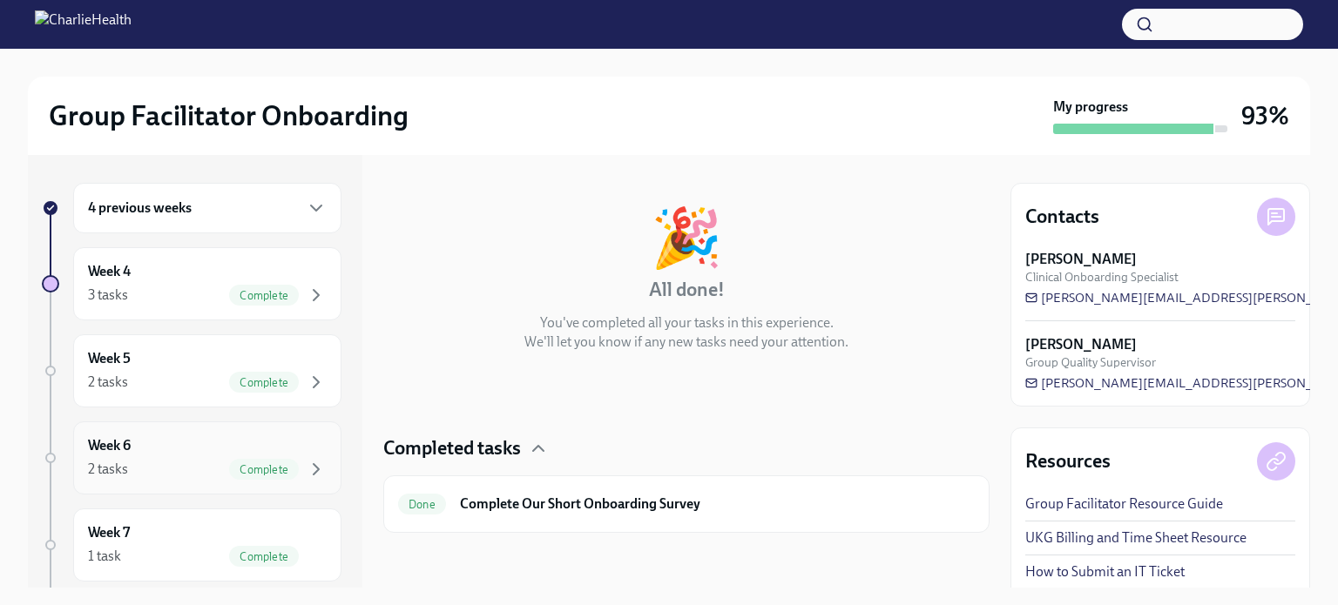
click at [172, 470] on div "2 tasks Complete" at bounding box center [207, 469] width 239 height 21
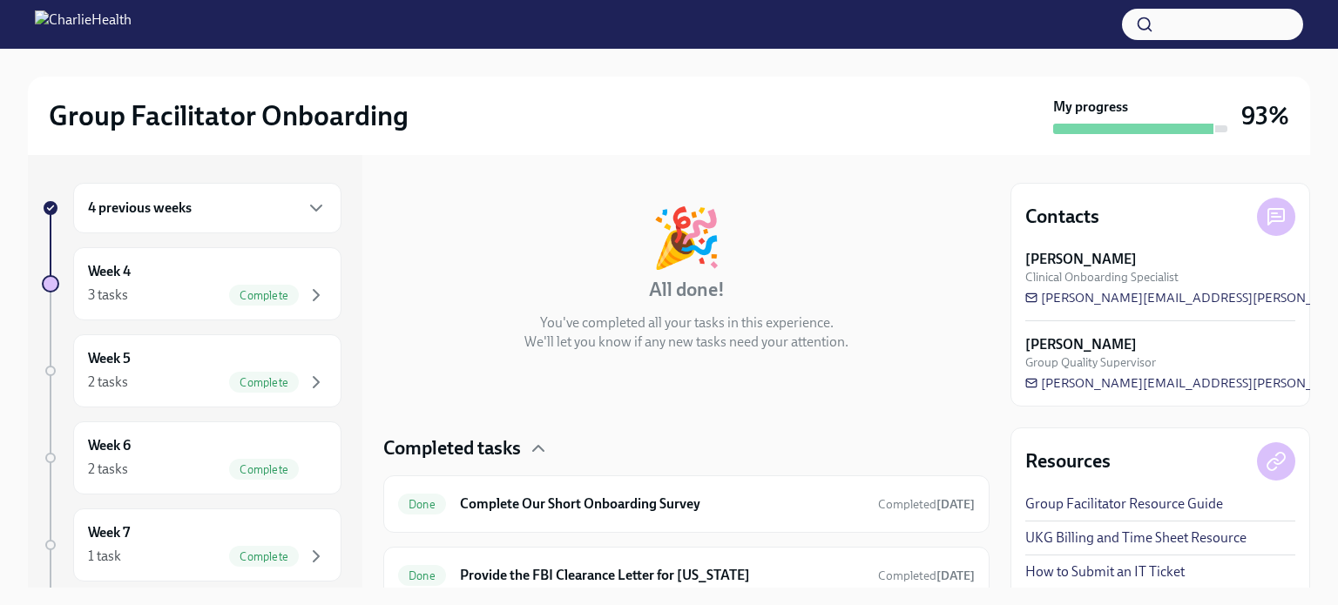
scroll to position [125, 0]
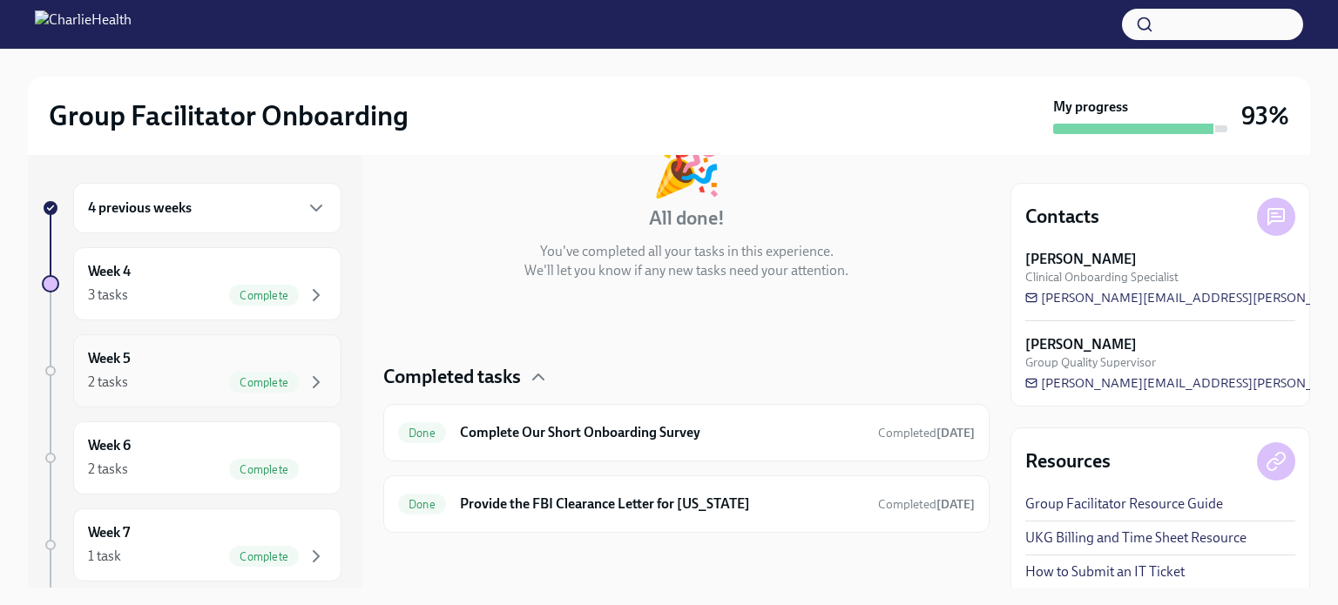
click at [157, 353] on div "Week 5 2 tasks Complete" at bounding box center [207, 371] width 239 height 44
click at [128, 267] on h6 "Week 4" at bounding box center [109, 271] width 43 height 19
